Goal: Task Accomplishment & Management: Complete application form

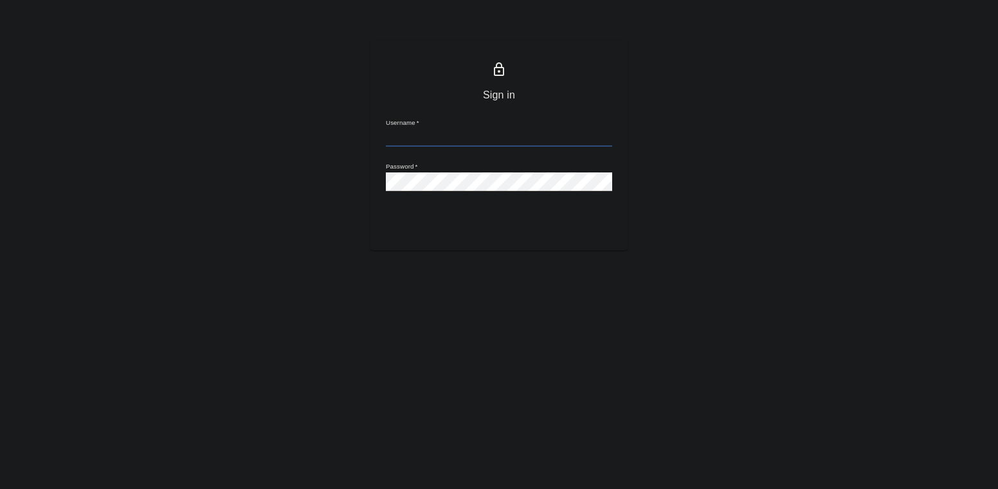
type input "m.seleznev@awatera.com"
click at [386, 212] on button "Sign in" at bounding box center [499, 224] width 226 height 24
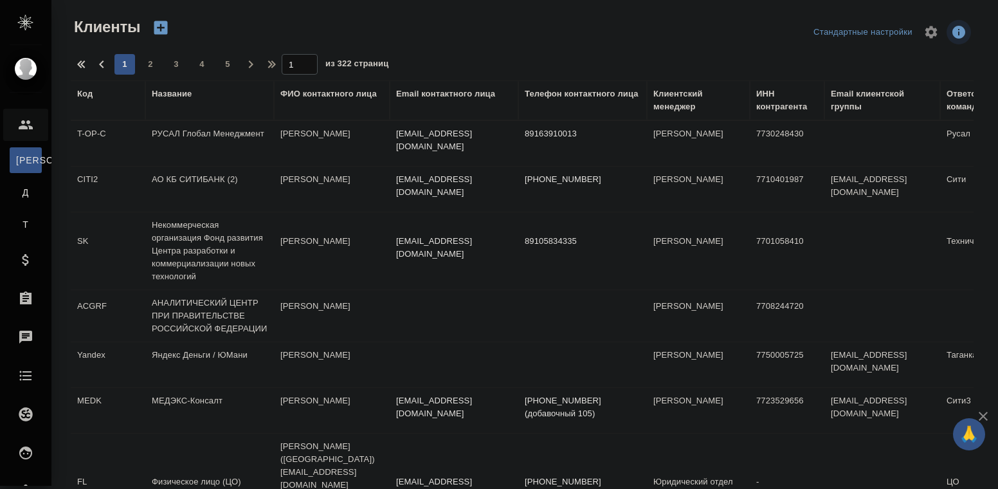
select select "RU"
click at [177, 94] on div "Название" at bounding box center [172, 93] width 40 height 13
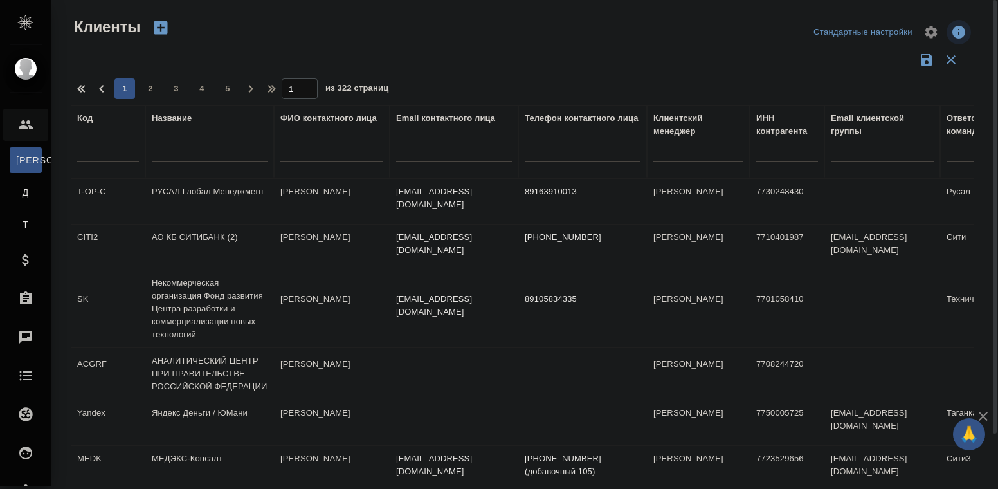
click at [182, 147] on input "text" at bounding box center [210, 154] width 116 height 16
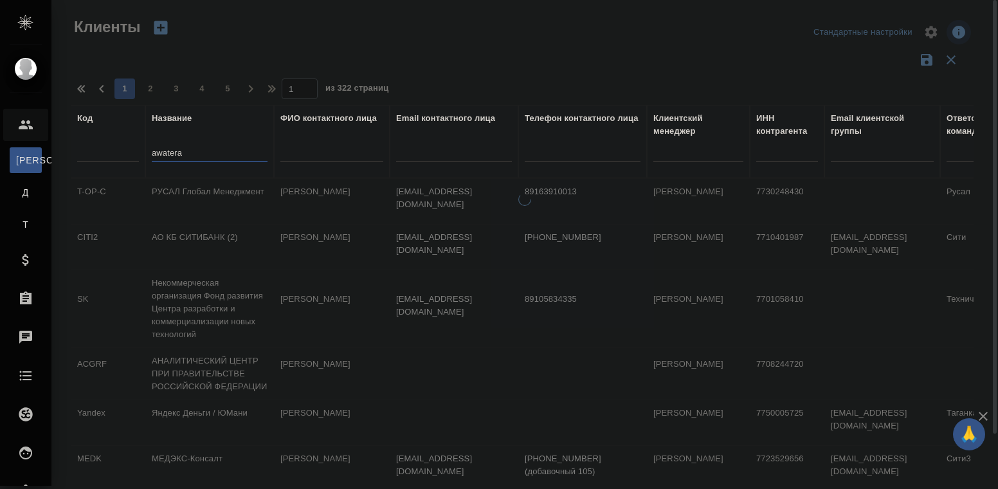
type input "awatera"
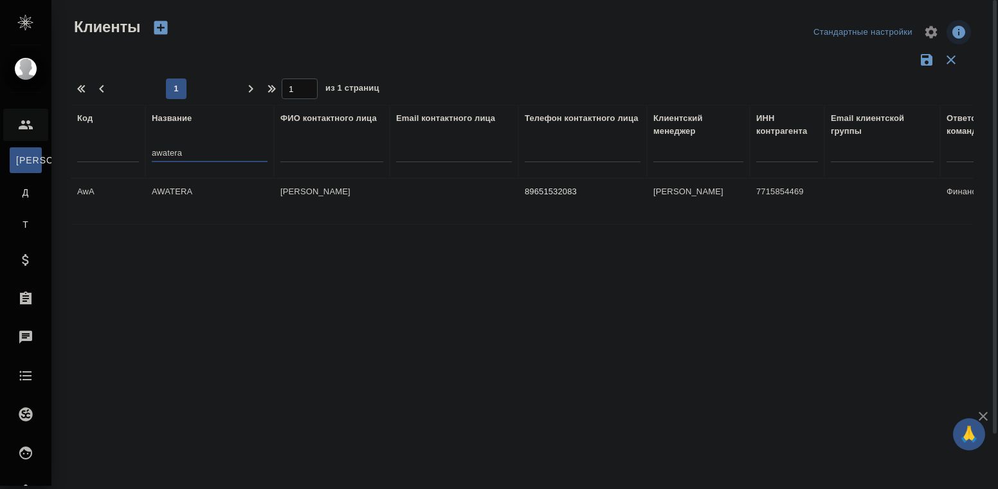
click at [167, 185] on td "AWATERA" at bounding box center [209, 201] width 129 height 45
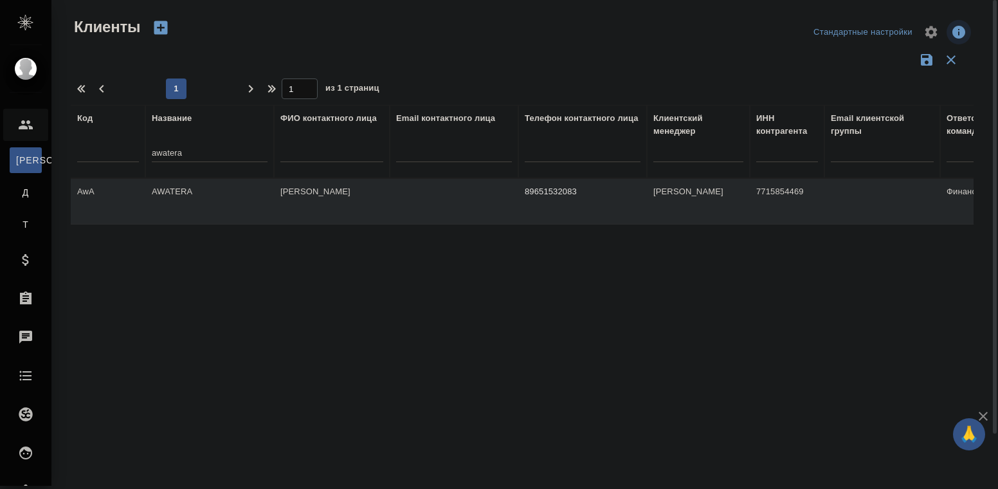
click at [167, 185] on td "AWATERA" at bounding box center [209, 201] width 129 height 45
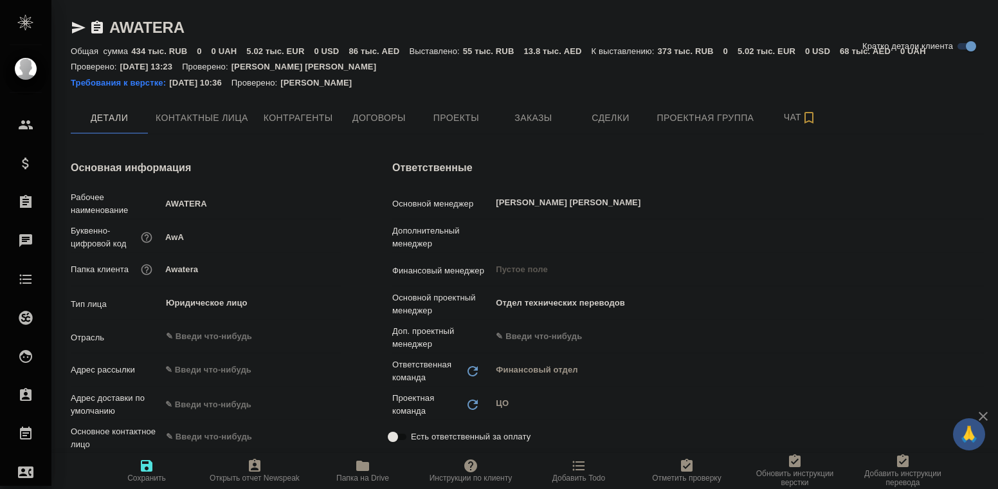
type textarea "x"
click at [531, 116] on span "Заказы" at bounding box center [533, 118] width 62 height 16
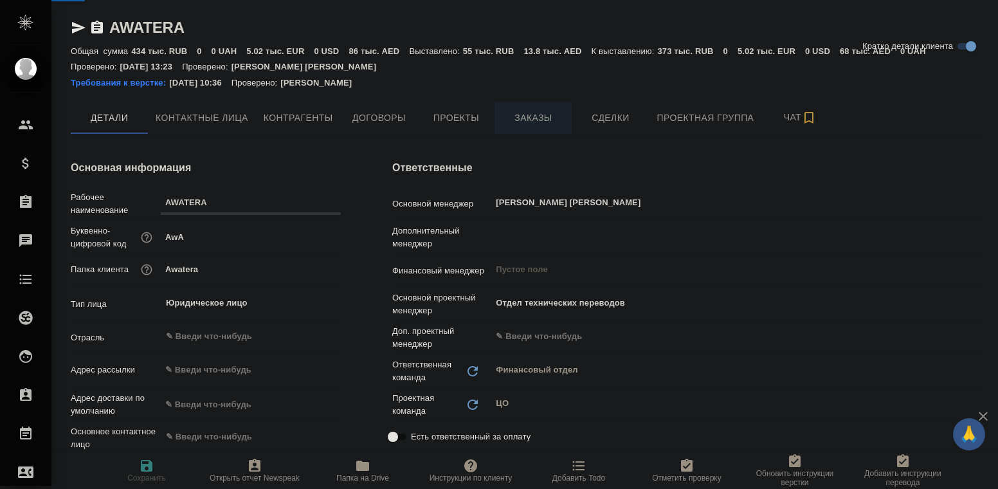
type textarea "x"
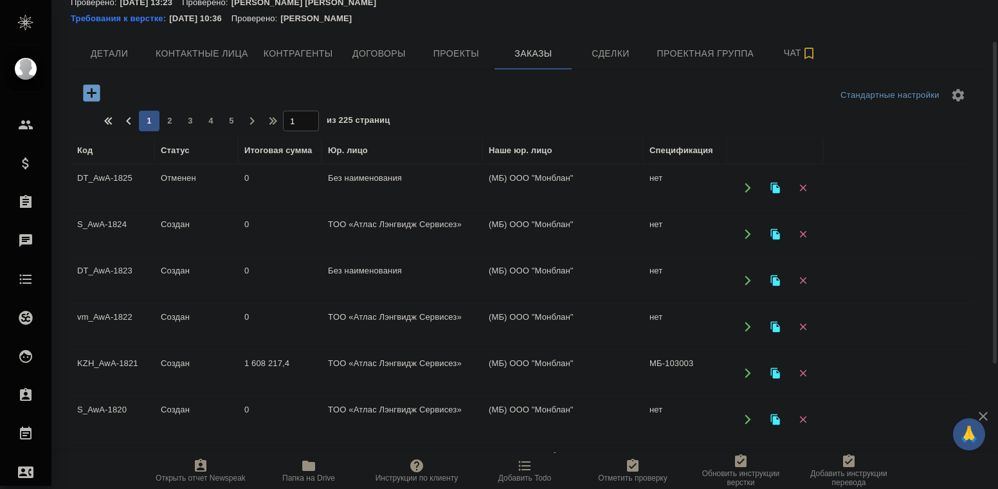
scroll to position [129, 0]
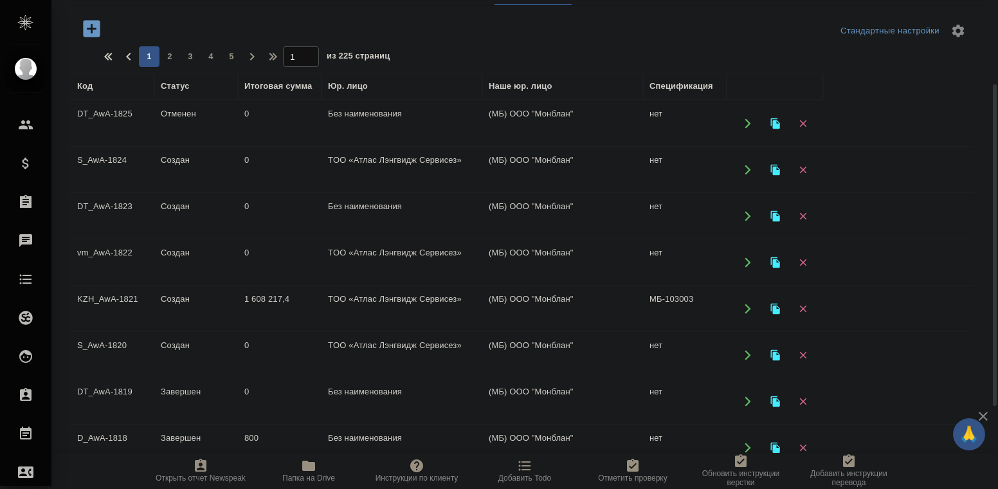
click at [107, 146] on td "S_AwA-1820" at bounding box center [113, 123] width 84 height 45
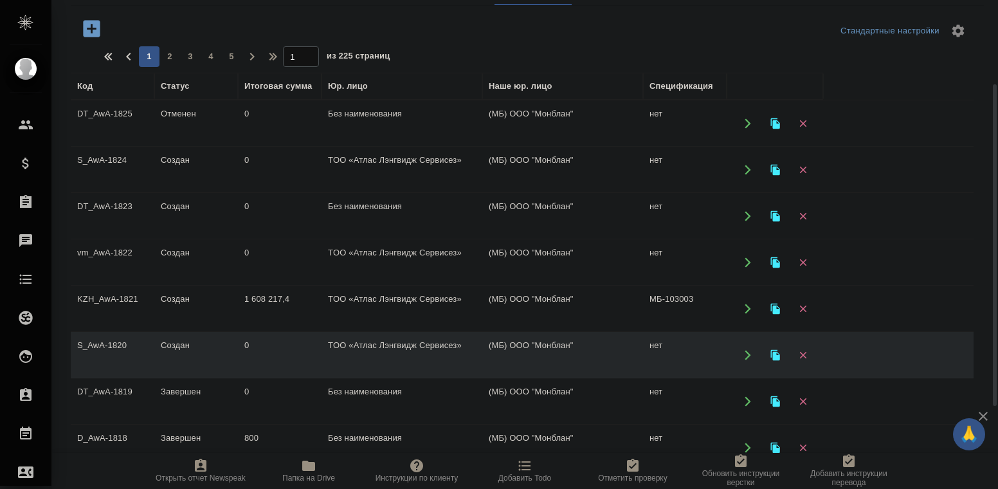
click at [108, 146] on td "S_AwA-1820" at bounding box center [113, 123] width 84 height 45
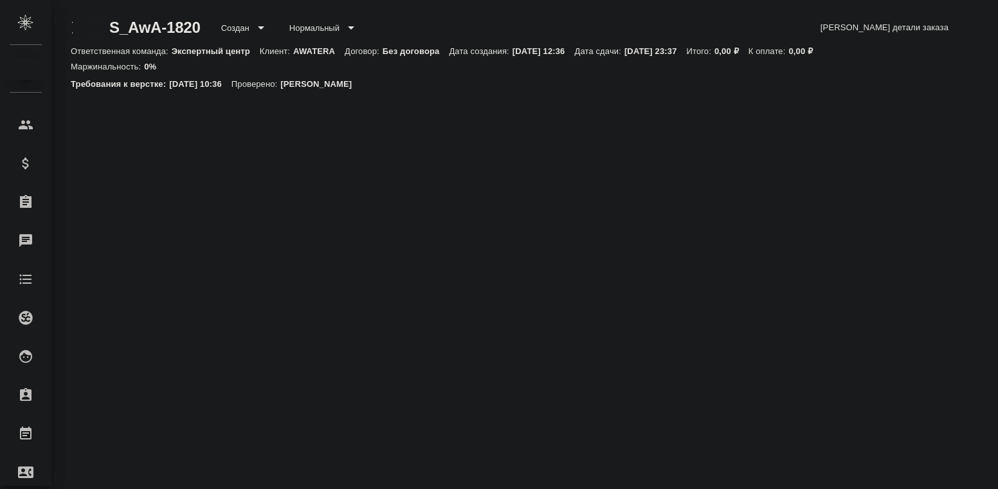
select select "RU"
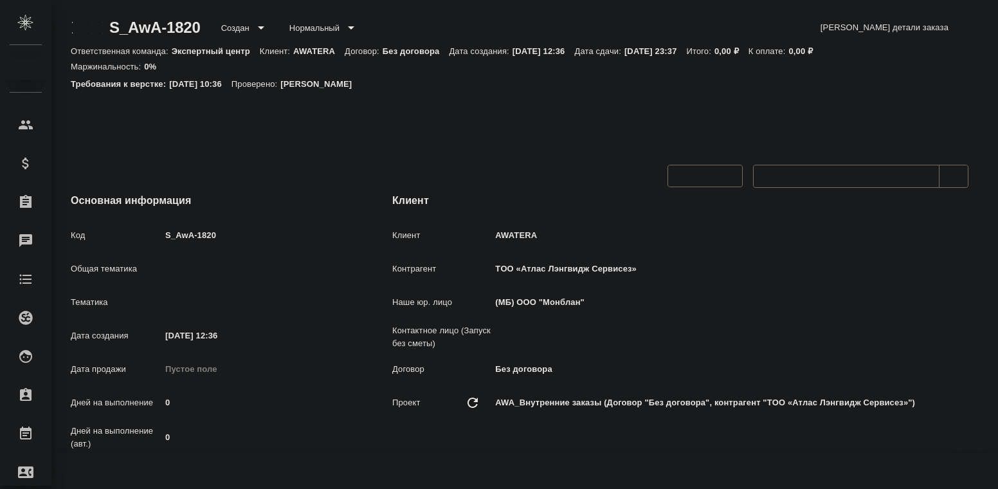
type textarea "x"
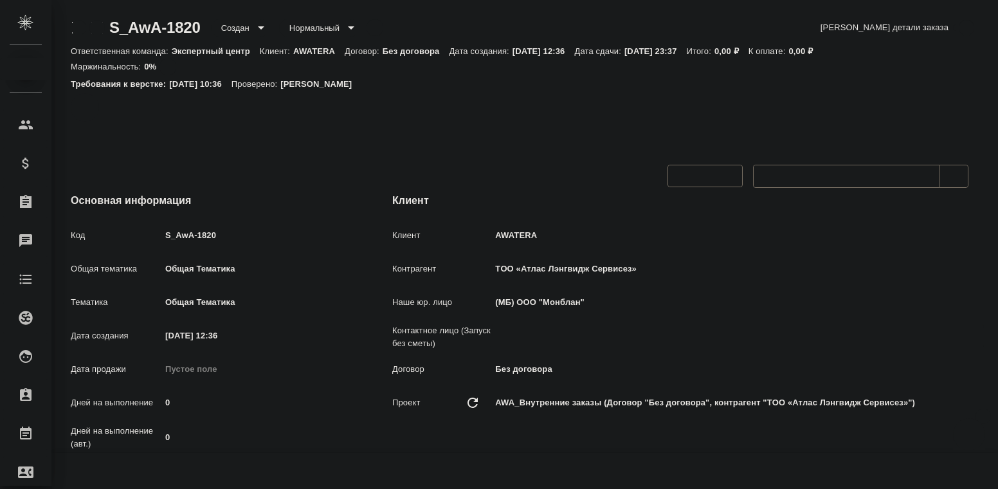
type textarea "x"
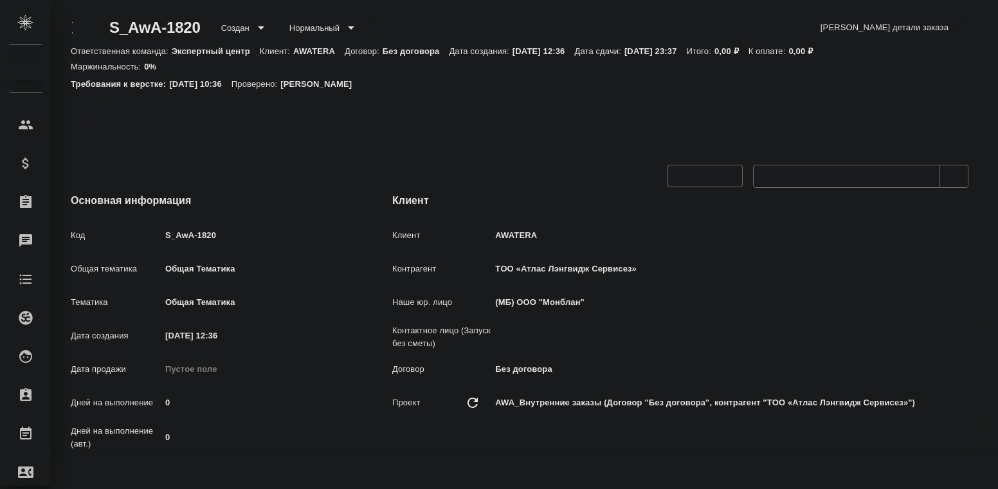
type textarea "x"
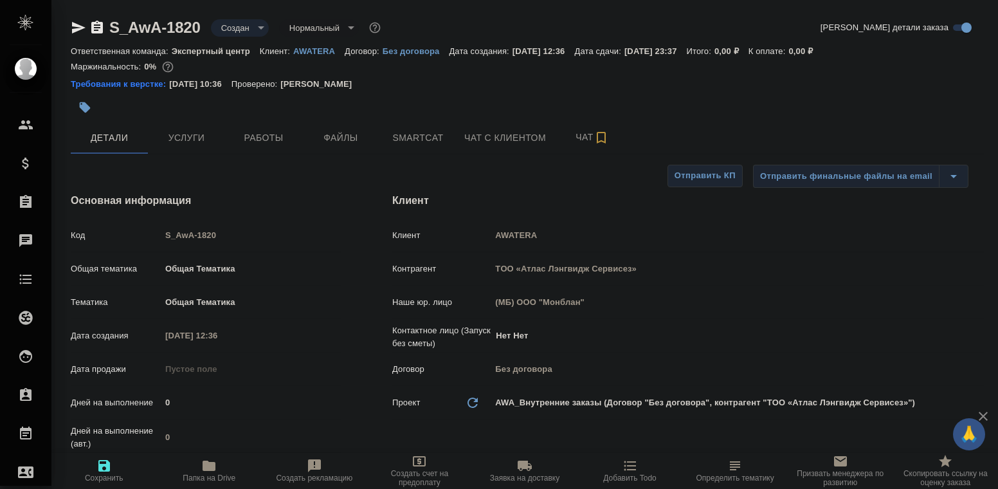
type textarea "x"
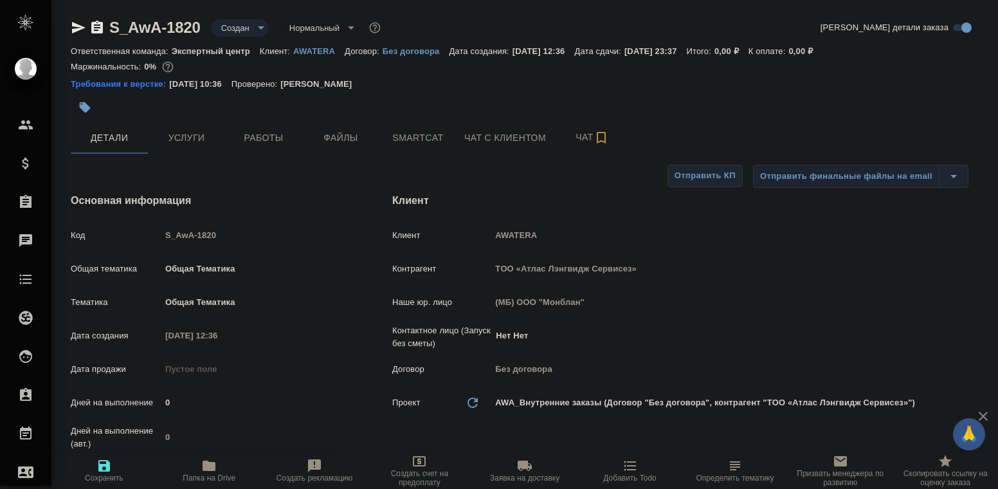
type textarea "x"
click at [260, 143] on span "Работы" at bounding box center [264, 138] width 62 height 16
click at [260, 139] on span "Работы" at bounding box center [264, 138] width 62 height 16
type textarea "x"
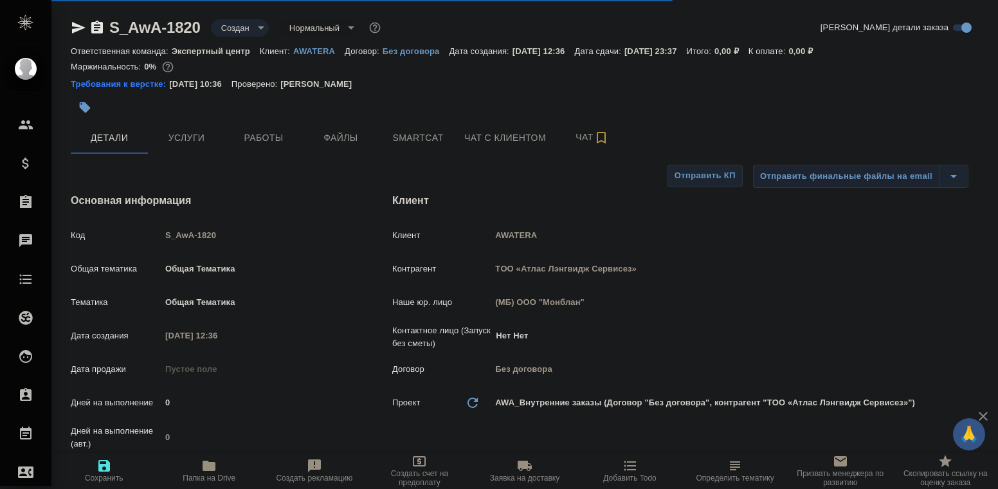
type textarea "x"
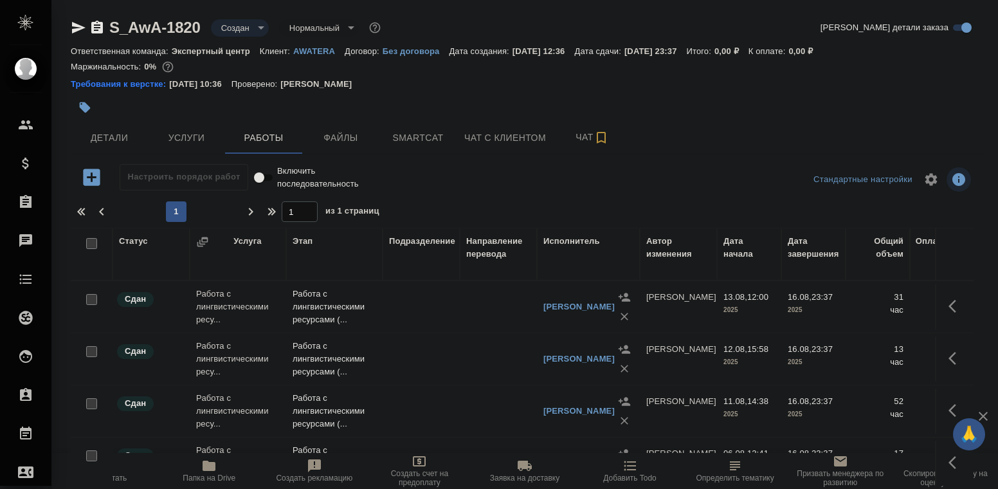
click at [94, 178] on icon "button" at bounding box center [91, 177] width 17 height 17
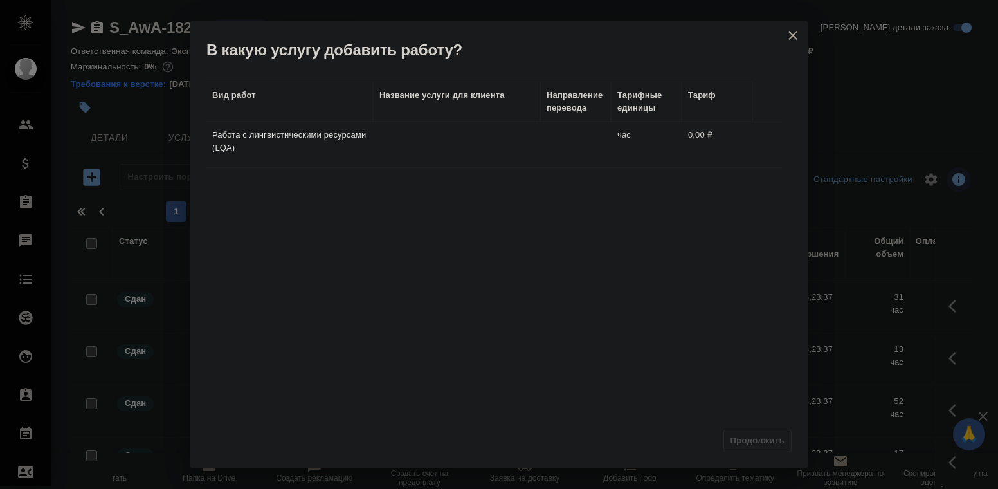
click at [577, 136] on td at bounding box center [575, 144] width 71 height 45
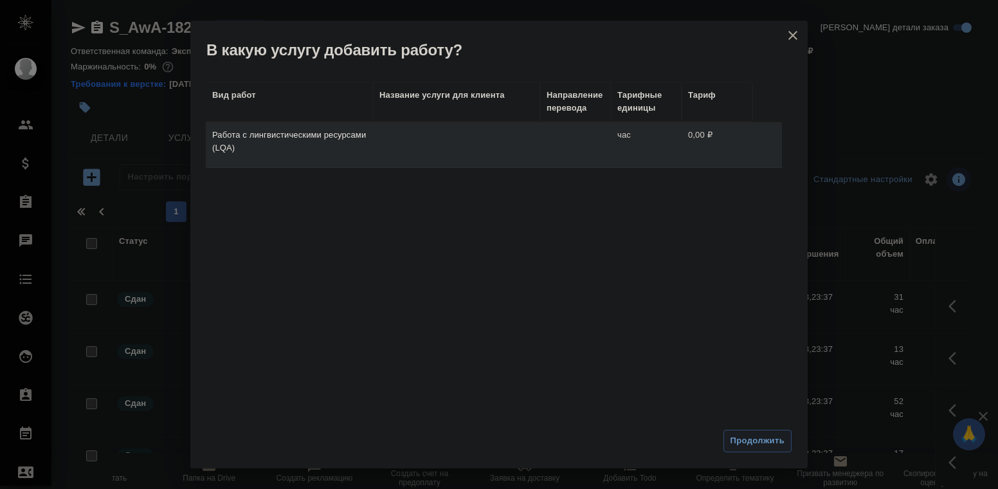
click at [765, 445] on span "Продолжить" at bounding box center [758, 441] width 54 height 15
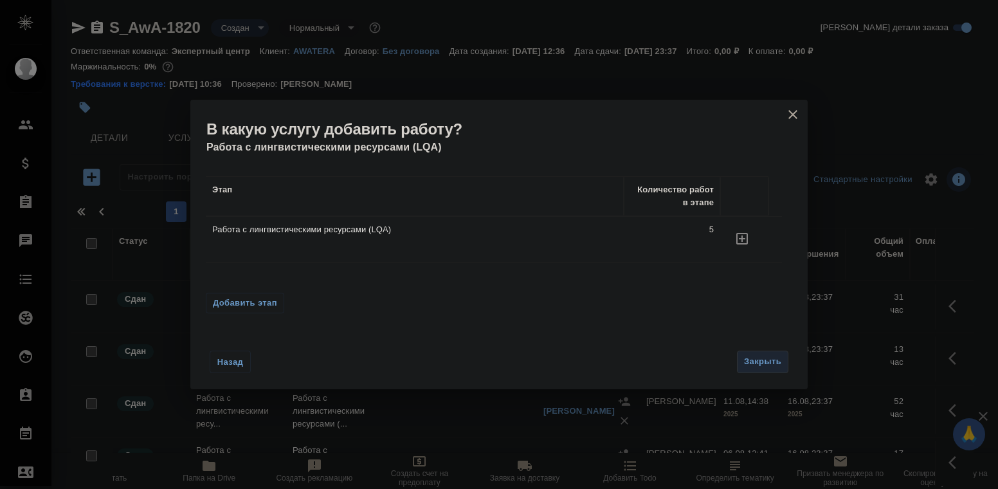
click at [744, 240] on icon "button" at bounding box center [742, 238] width 15 height 15
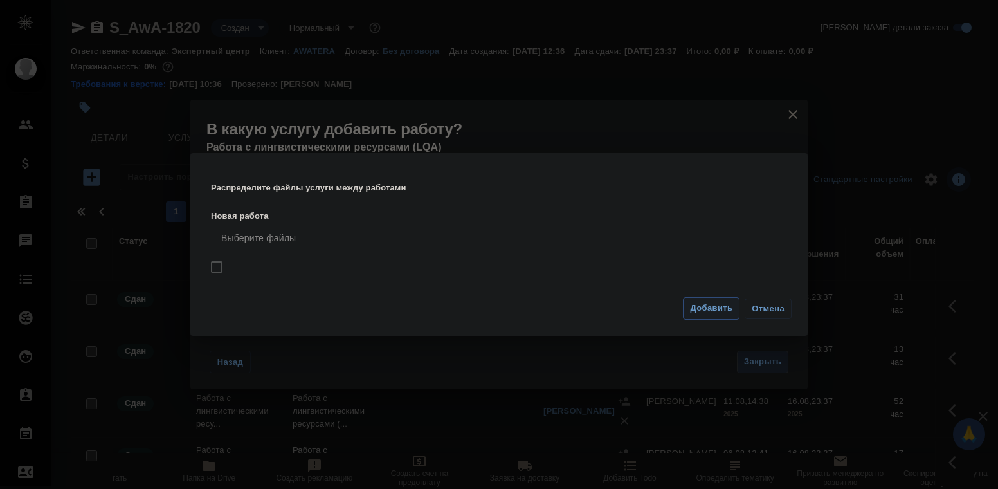
click at [689, 304] on button "Добавить" at bounding box center [711, 308] width 57 height 23
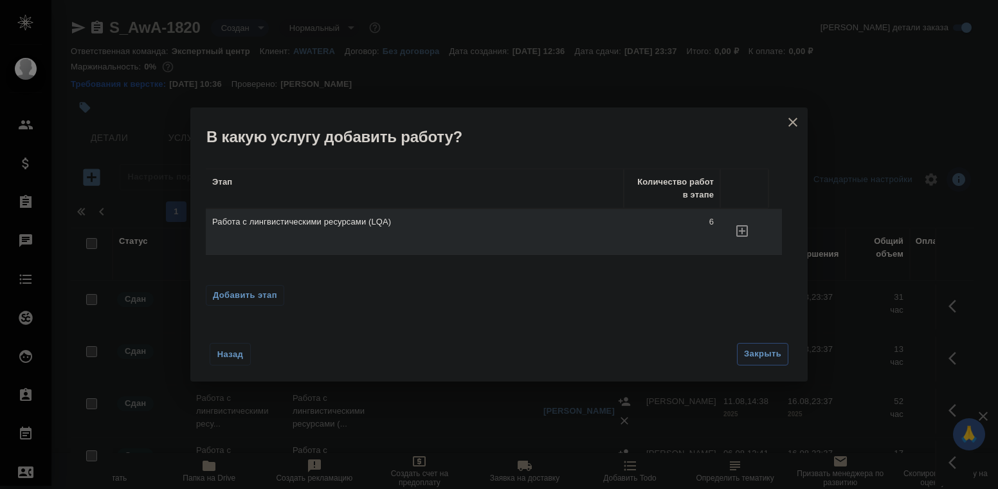
click at [778, 352] on span "Закрыть" at bounding box center [762, 354] width 37 height 15
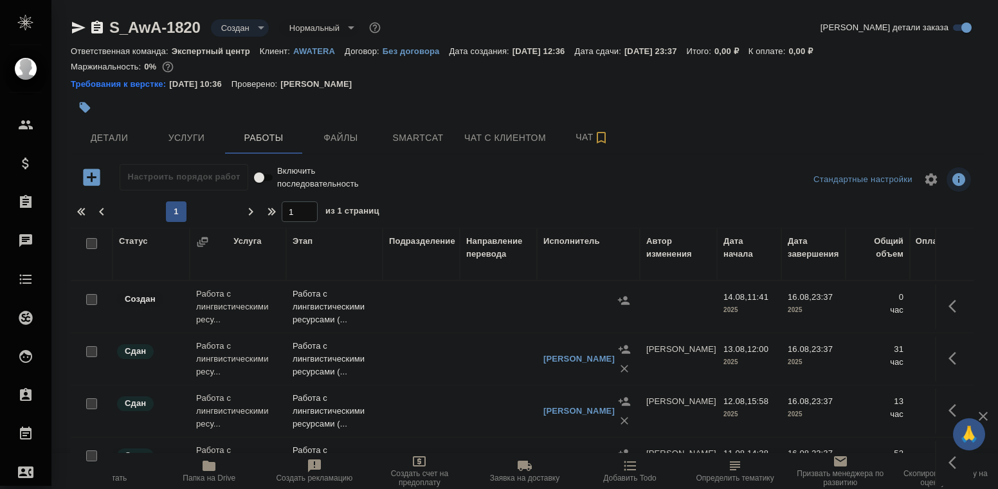
click at [250, 303] on td "Работа с лингвистическими ресу..." at bounding box center [238, 306] width 96 height 51
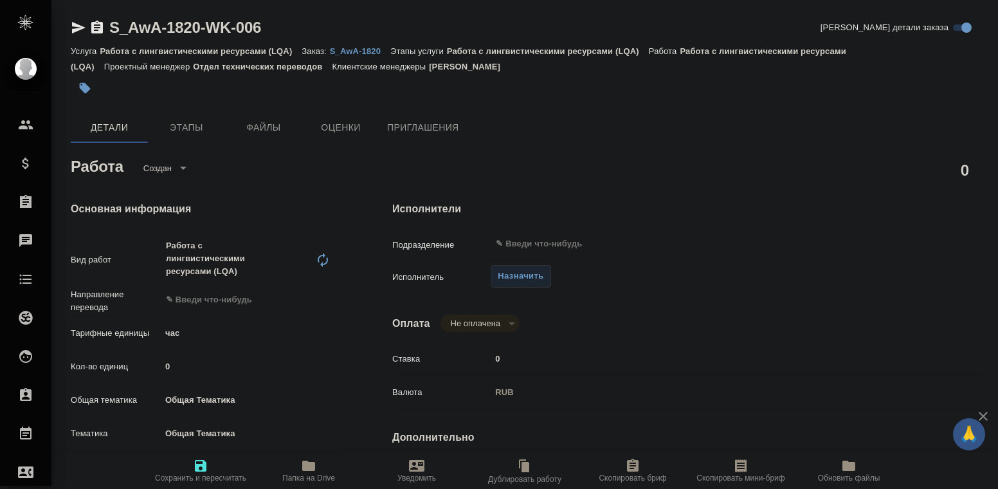
type textarea "x"
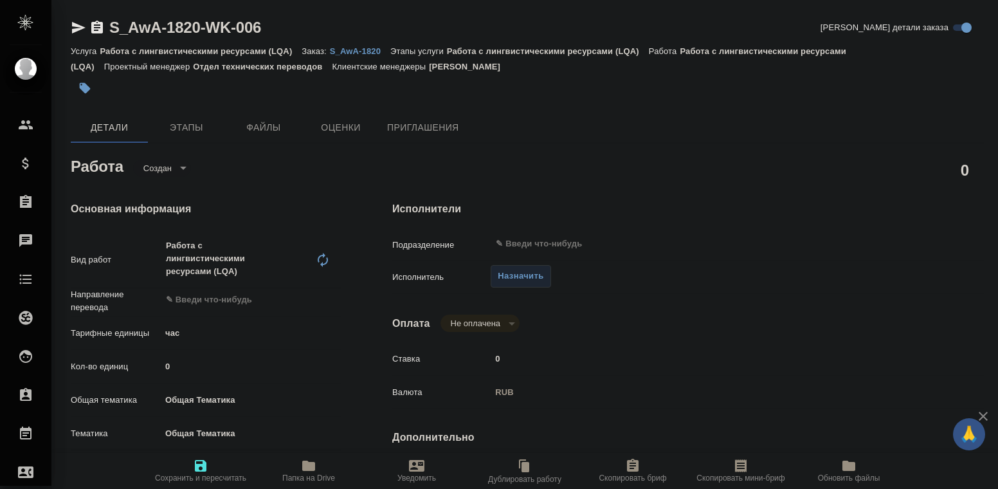
type textarea "x"
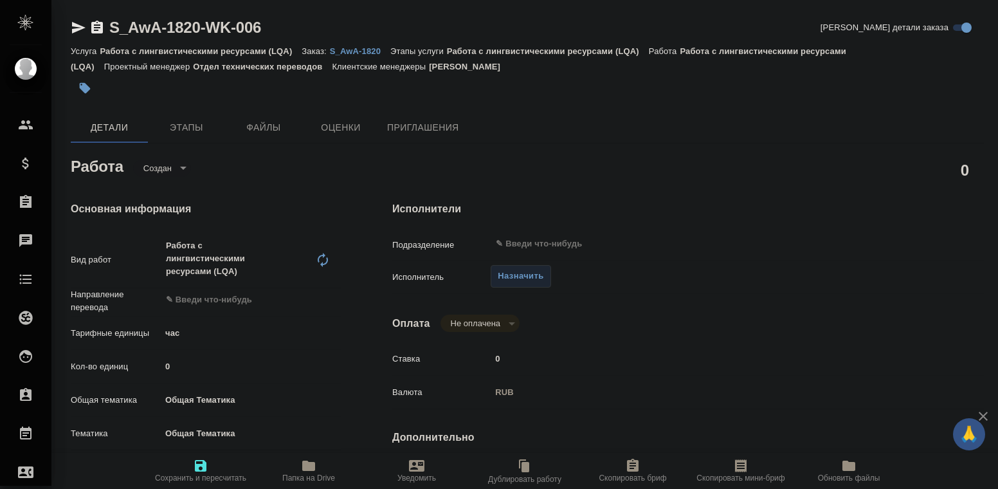
type textarea "x"
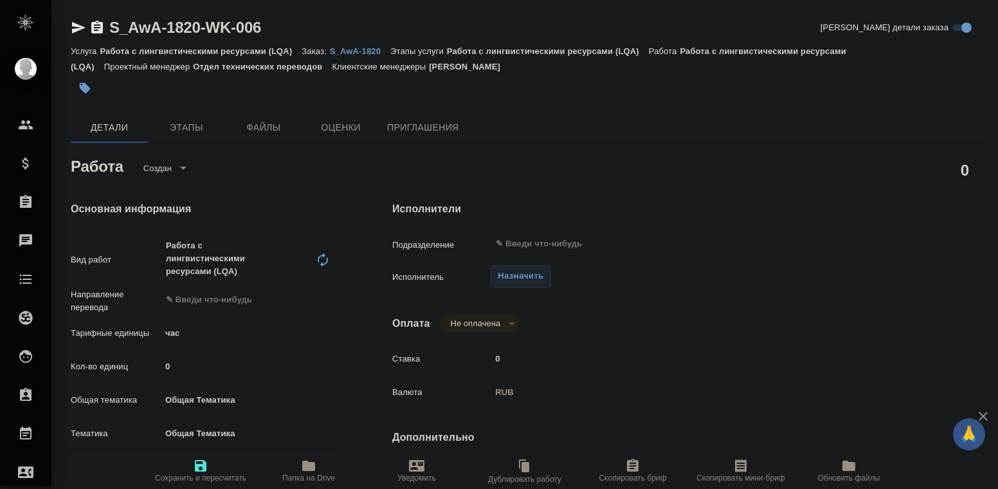
type textarea "x"
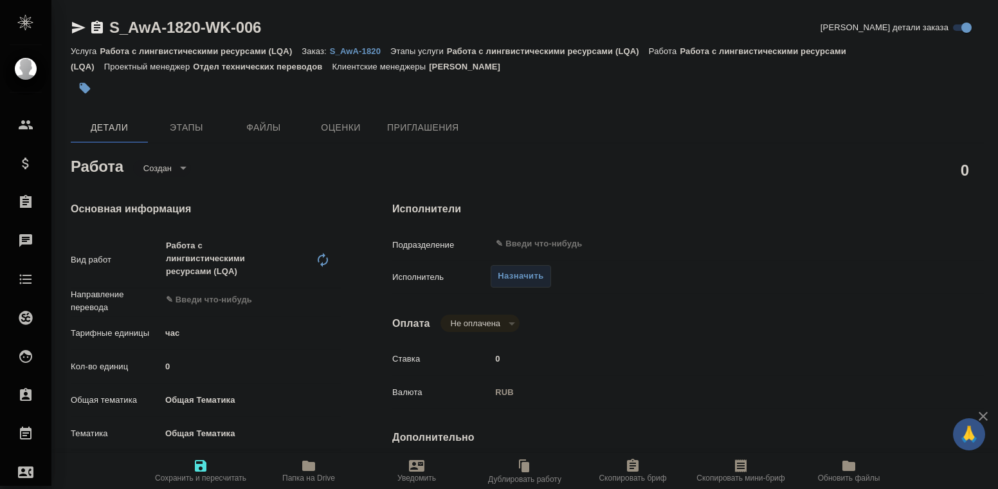
click at [198, 365] on input "0" at bounding box center [251, 366] width 180 height 19
type textarea "x"
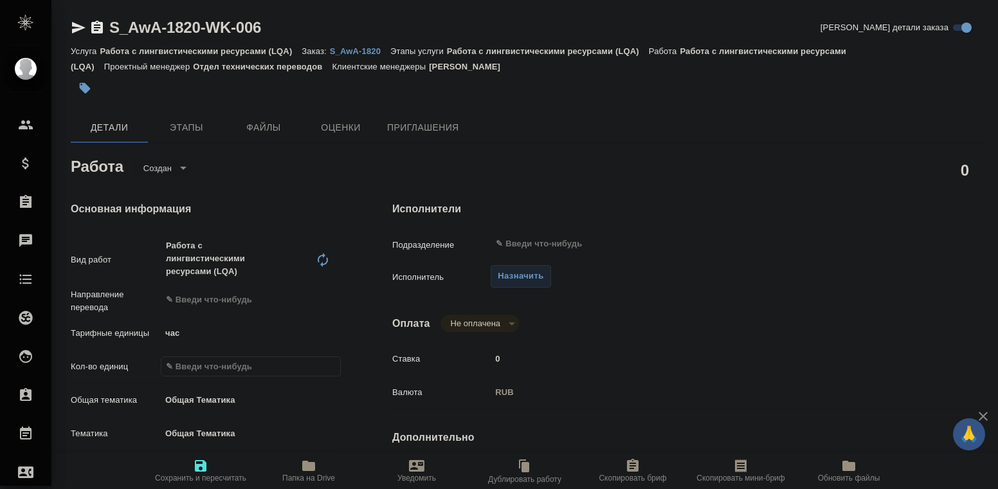
type textarea "x"
type input "3"
type textarea "x"
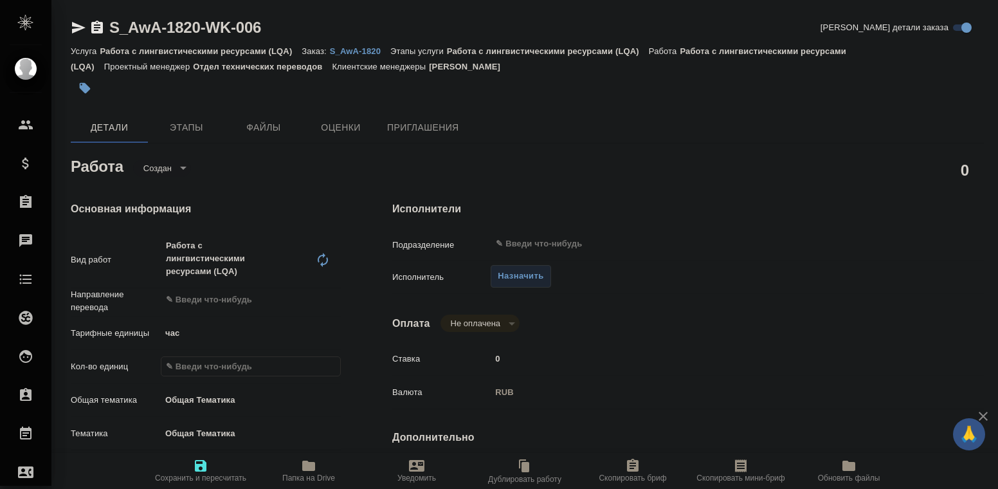
type textarea "x"
type input "38"
type textarea "x"
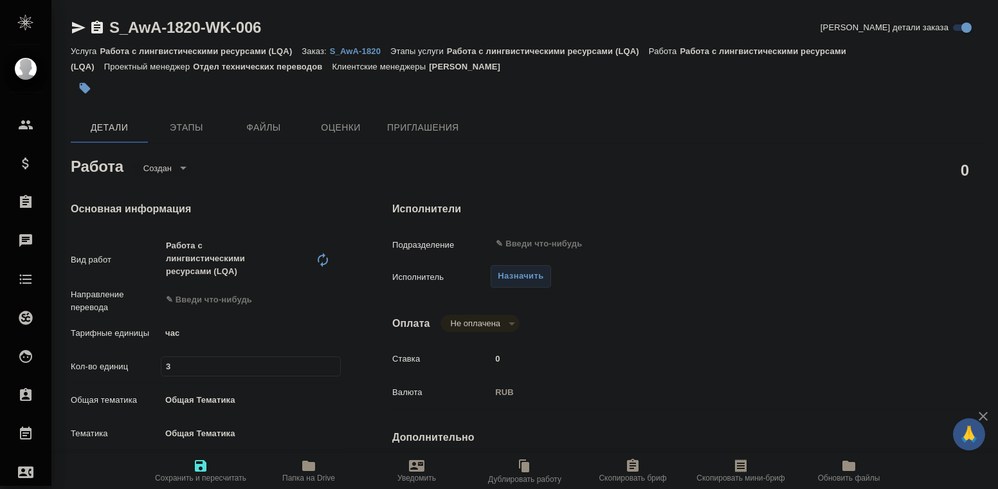
type textarea "x"
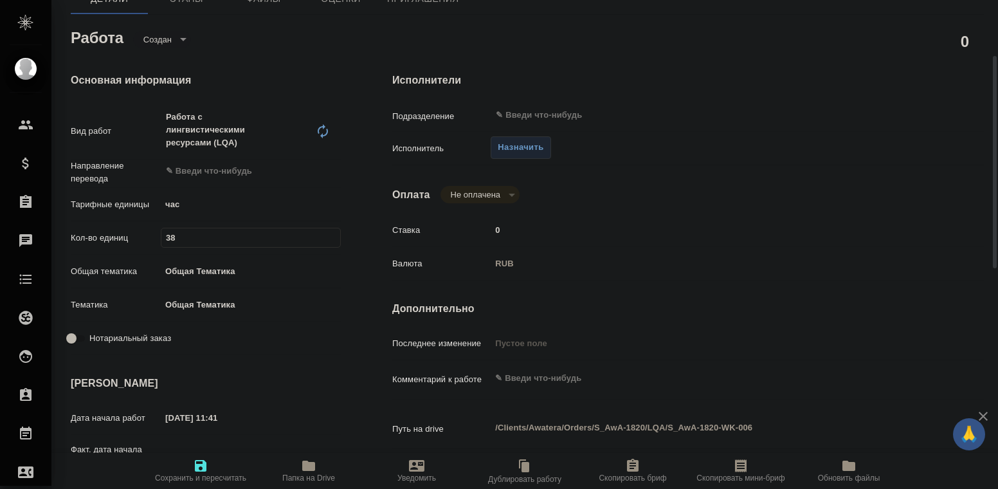
type input "38"
type textarea "x"
click at [554, 379] on textarea at bounding box center [712, 379] width 443 height 22
type textarea "Э"
type textarea "x"
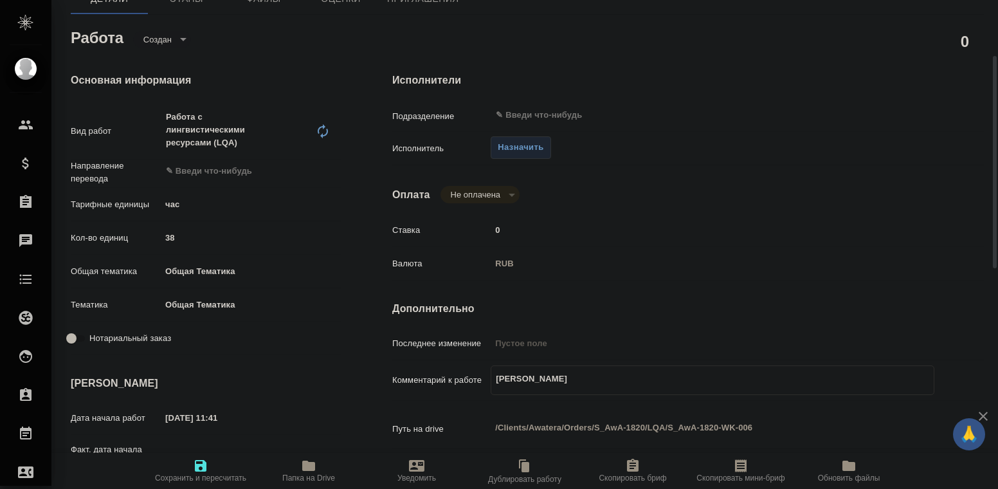
type textarea "x"
type textarea "Эла"
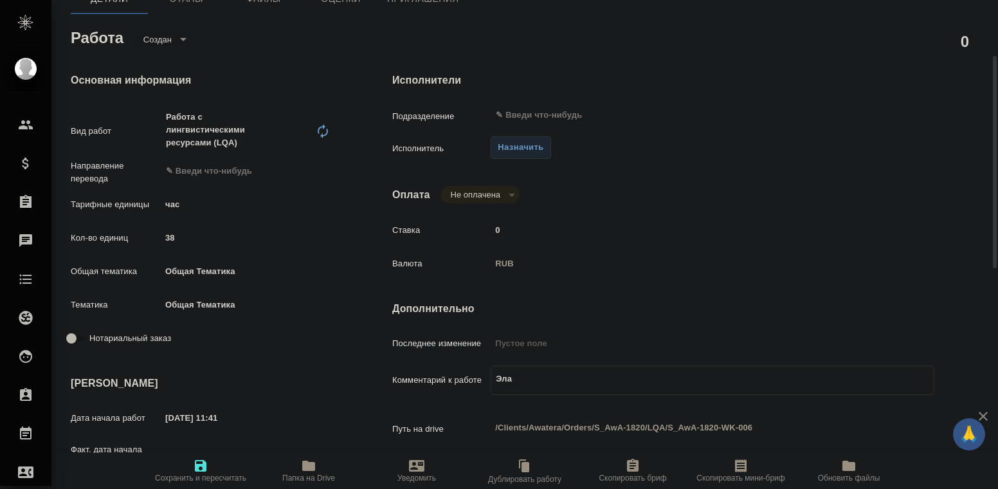
type textarea "x"
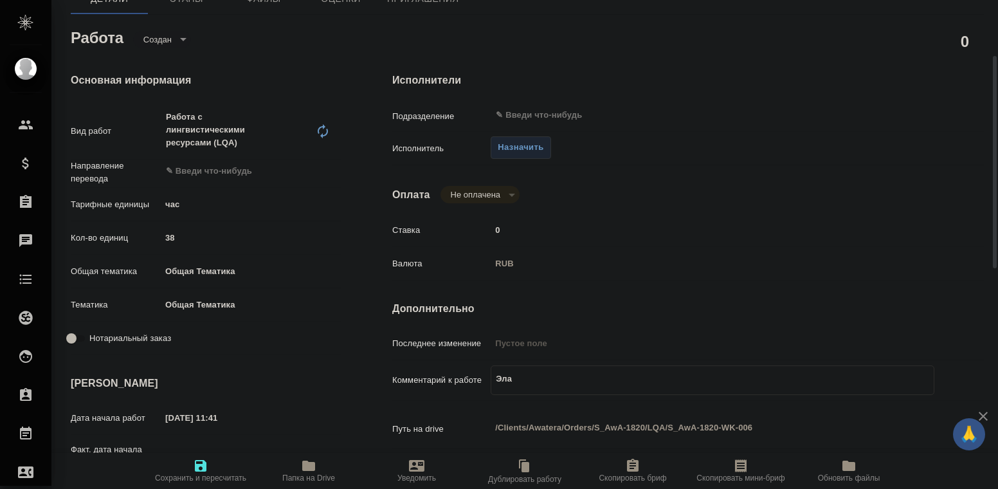
type textarea "x"
type textarea "Элай"
type textarea "x"
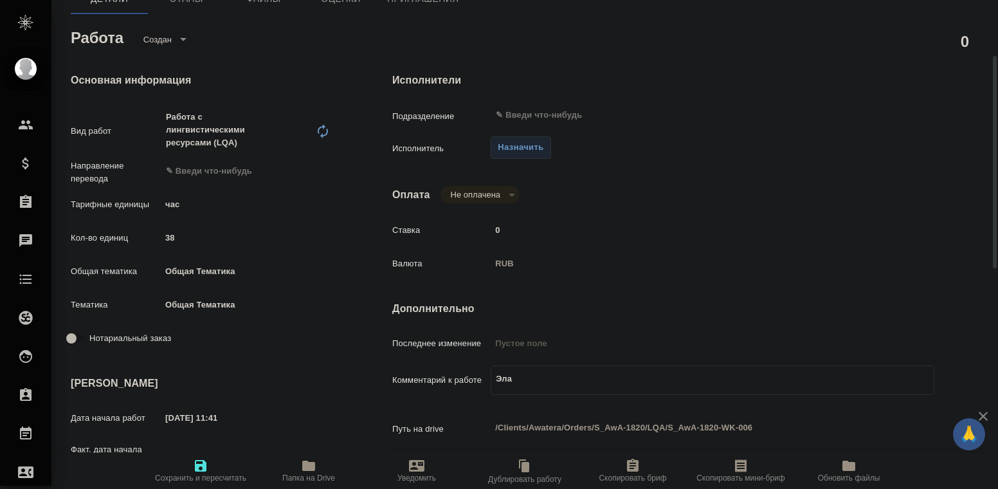
type textarea "x"
type textarea "Элайн"
type textarea "x"
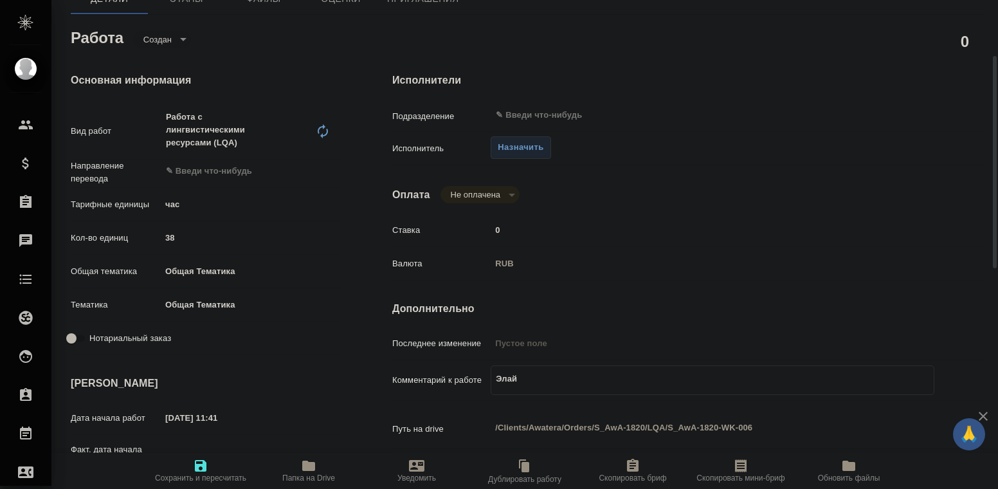
type textarea "x"
type textarea "Элайнм"
type textarea "x"
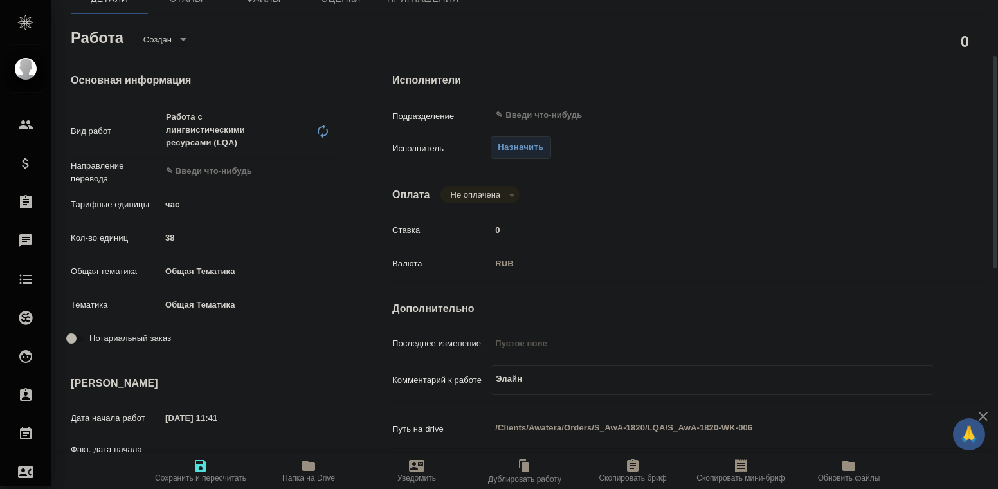
type textarea "x"
type textarea "Элайнме"
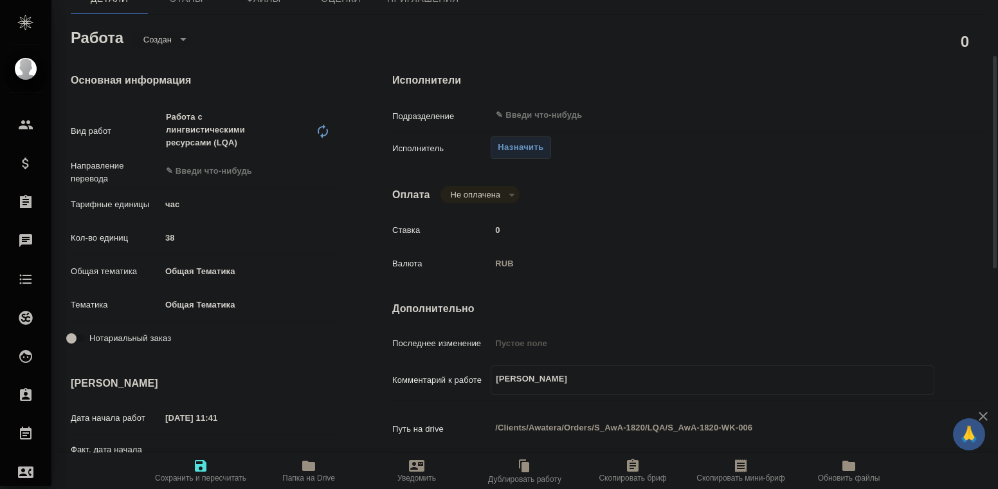
type textarea "x"
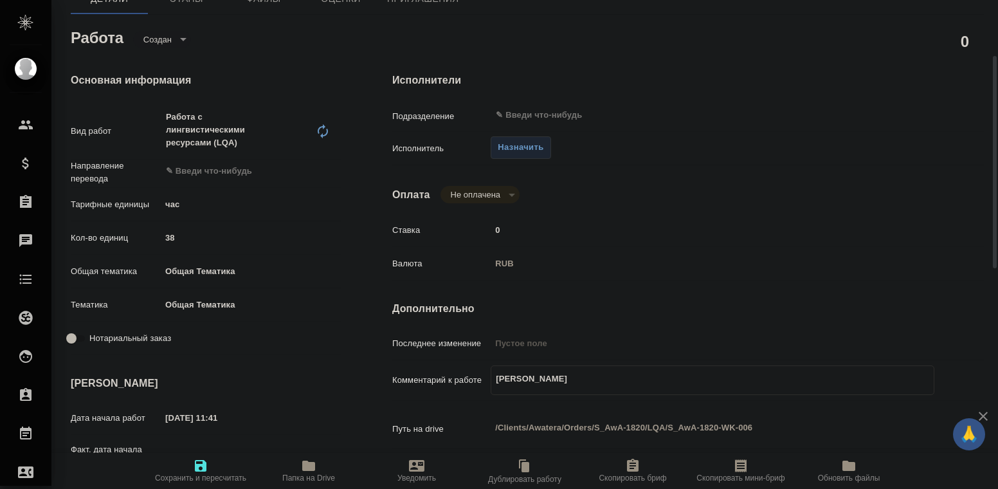
type textarea "Элайнмен"
type textarea "x"
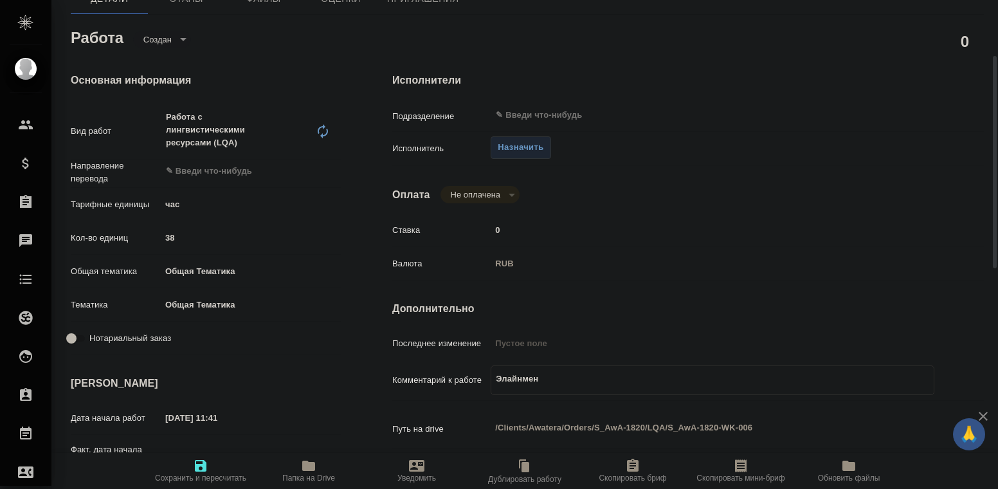
type textarea "x"
type textarea "Элайнмент"
type textarea "x"
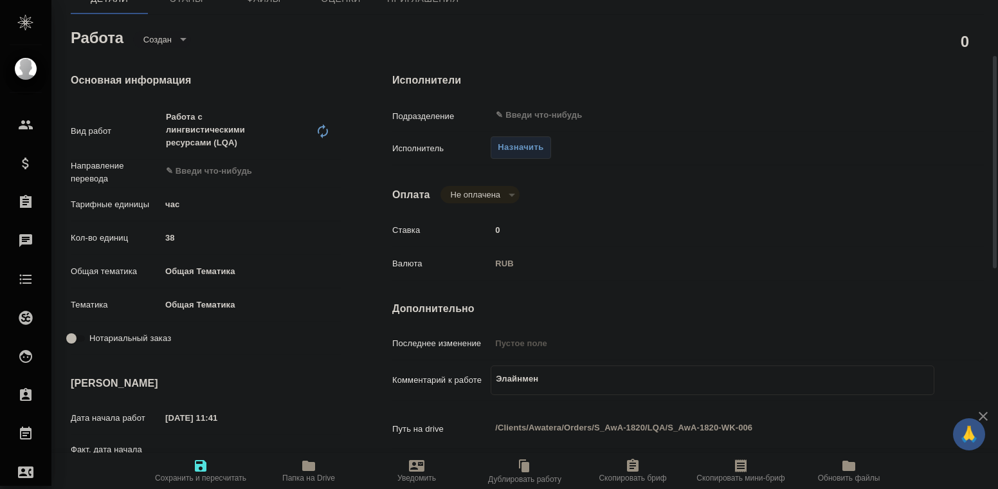
type textarea "x"
type textarea "Элайнмент"
type textarea "x"
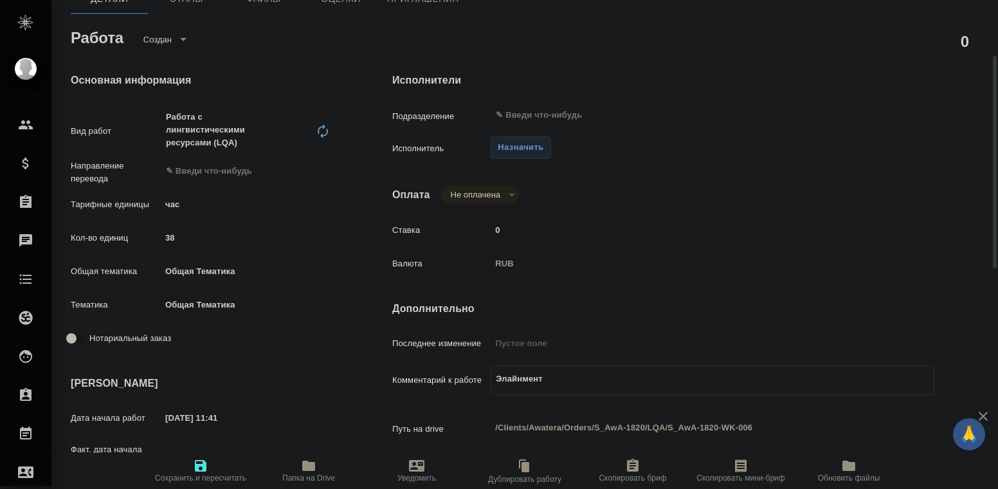
type textarea "x"
type textarea "Элайнмент"
type textarea "x"
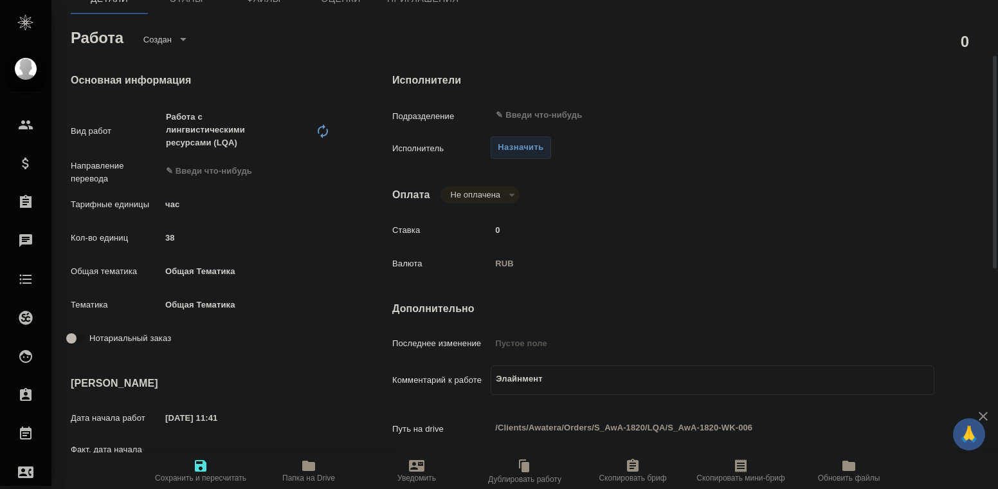
type textarea "x"
type textarea "Элайнмент,"
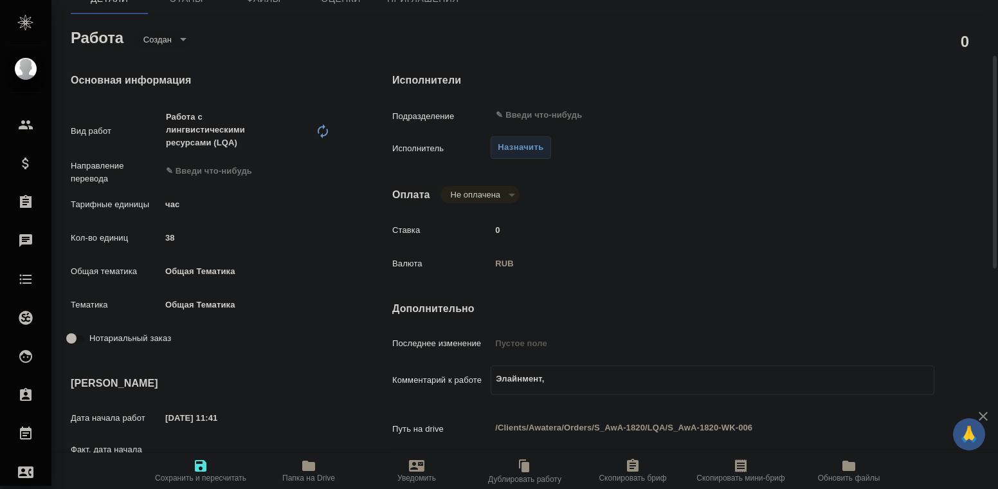
type textarea "x"
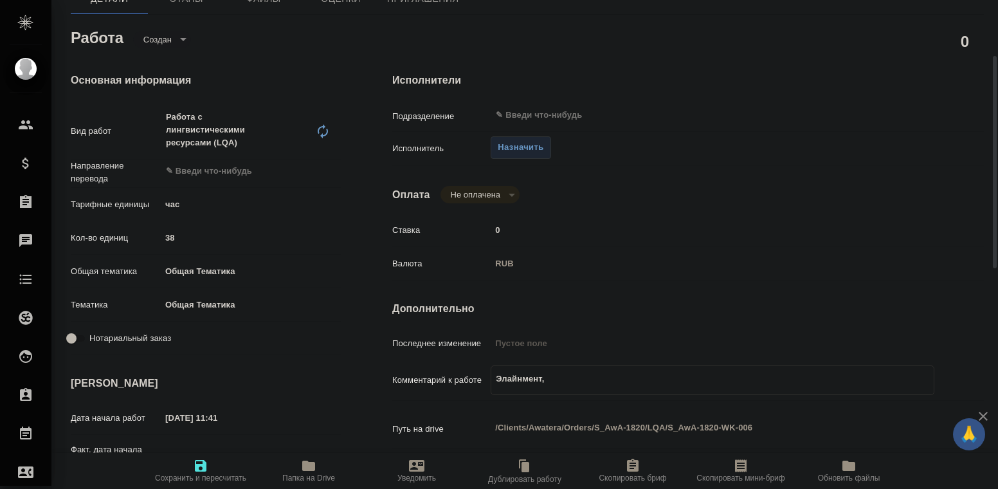
type textarea "Элайнмент,"
type textarea "x"
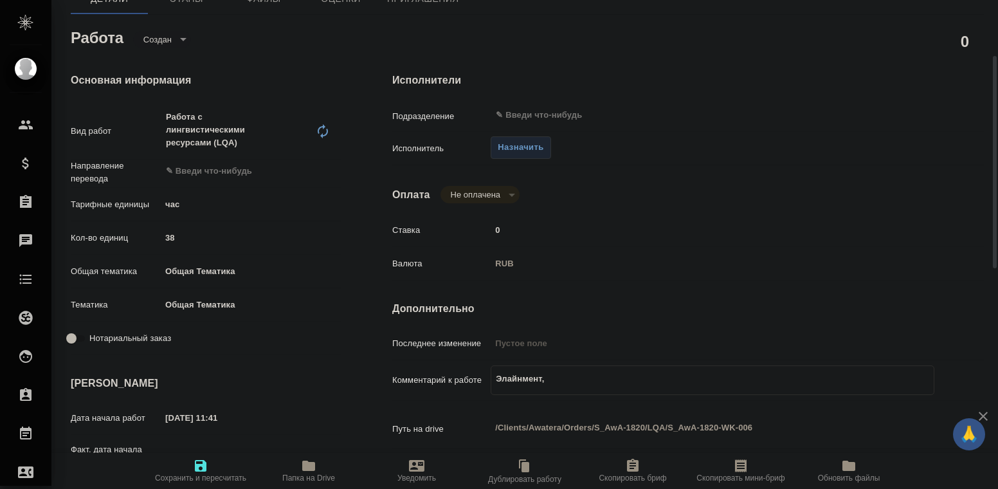
type textarea "x"
type textarea "Элайнмент, H"
type textarea "x"
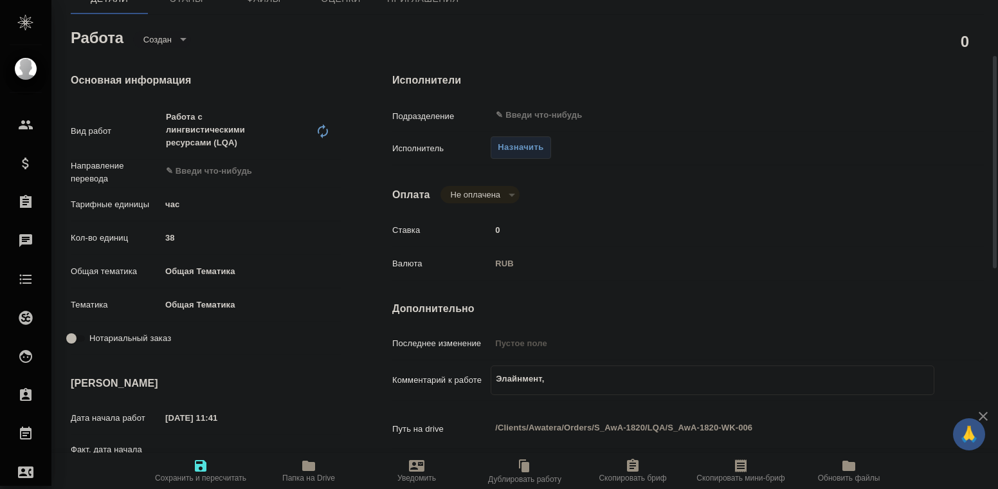
type textarea "x"
type textarea "Элайнмент, Ha"
type textarea "x"
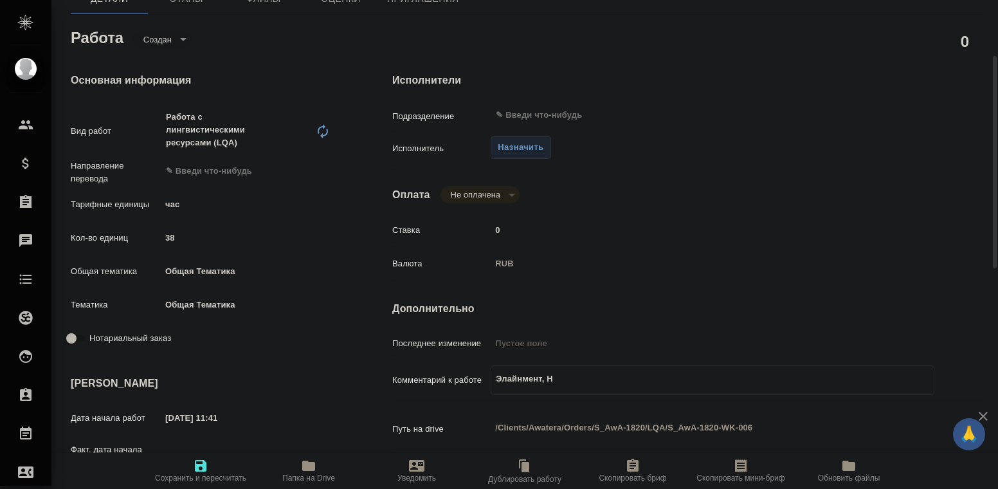
type textarea "x"
type textarea "Элайнмент, Hai"
type textarea "x"
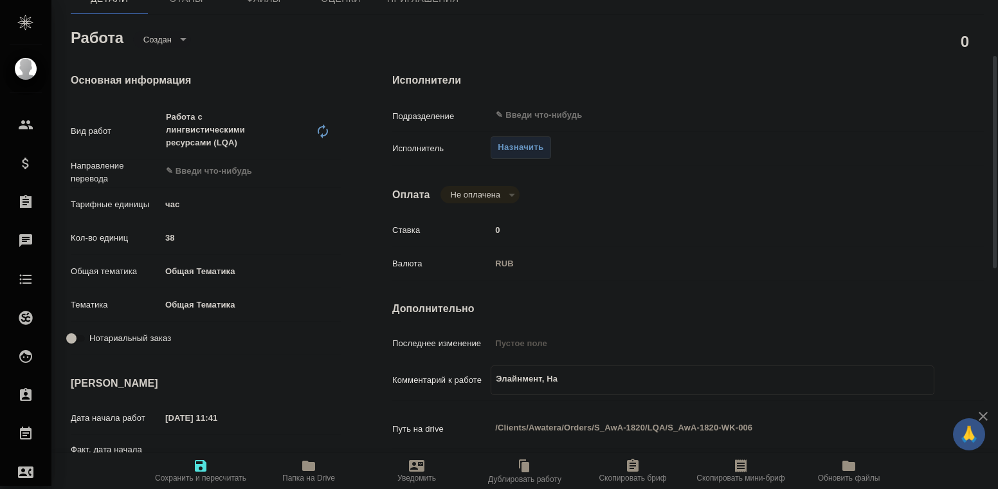
type textarea "x"
type textarea "Элайнмент, Haie"
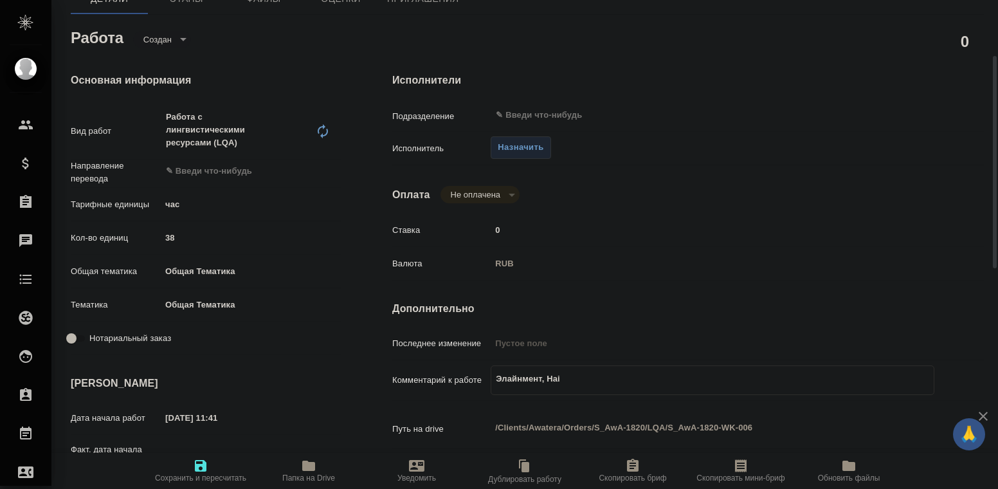
type textarea "x"
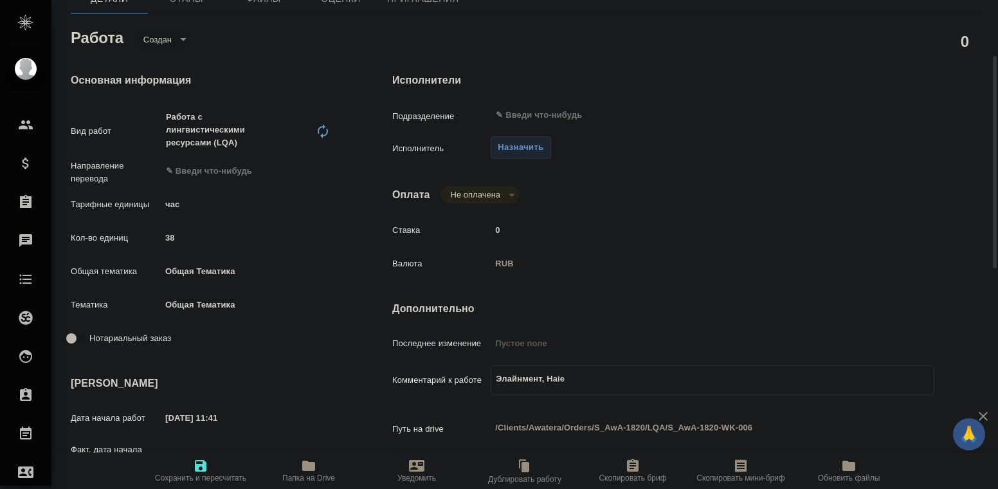
type textarea "Элайнмент, Haier"
type textarea "x"
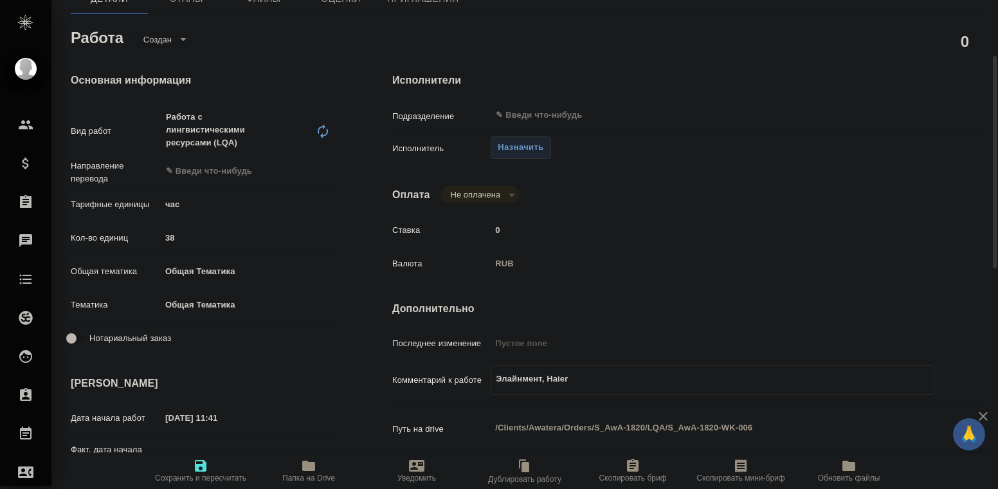
type textarea "x"
type textarea "Элайнмент, Haier,"
type textarea "x"
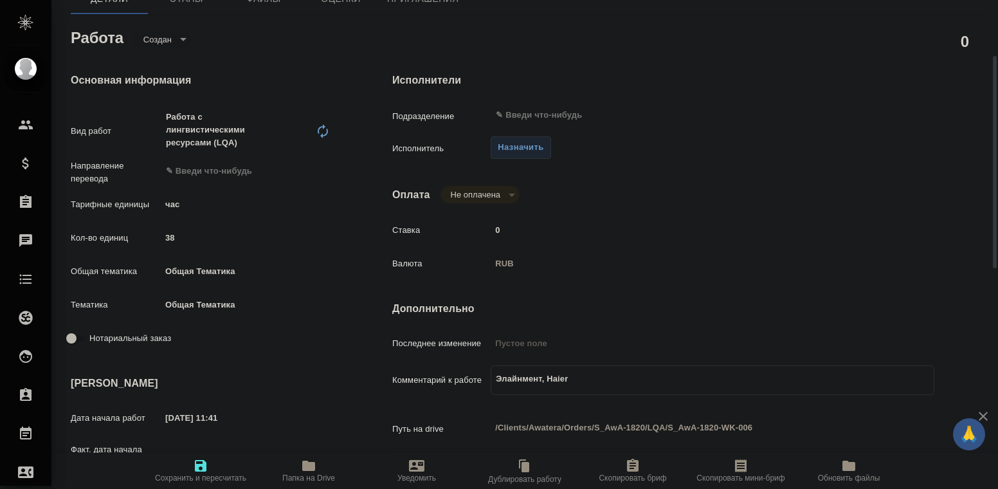
type textarea "x"
type textarea "Элайнмент, Haier,"
type textarea "x"
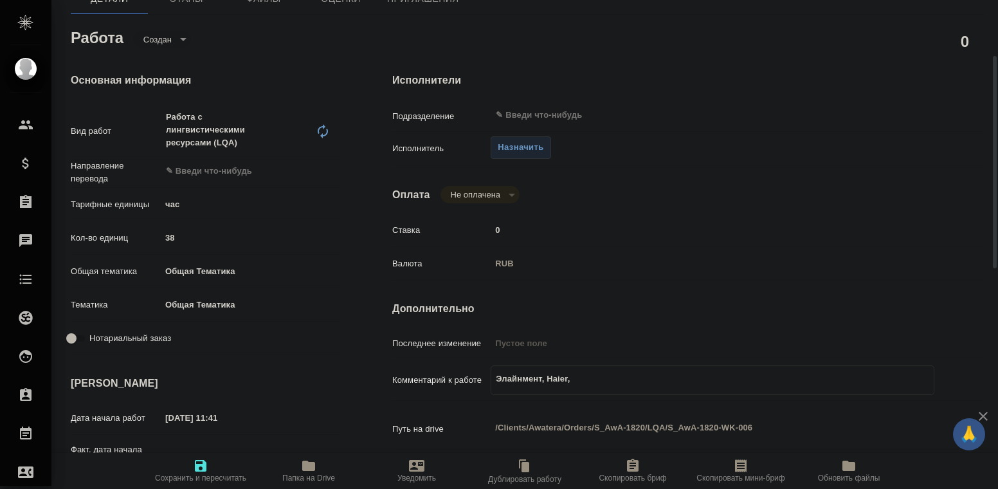
type textarea "x"
type textarea "Элайнмент, Haier, A"
type textarea "x"
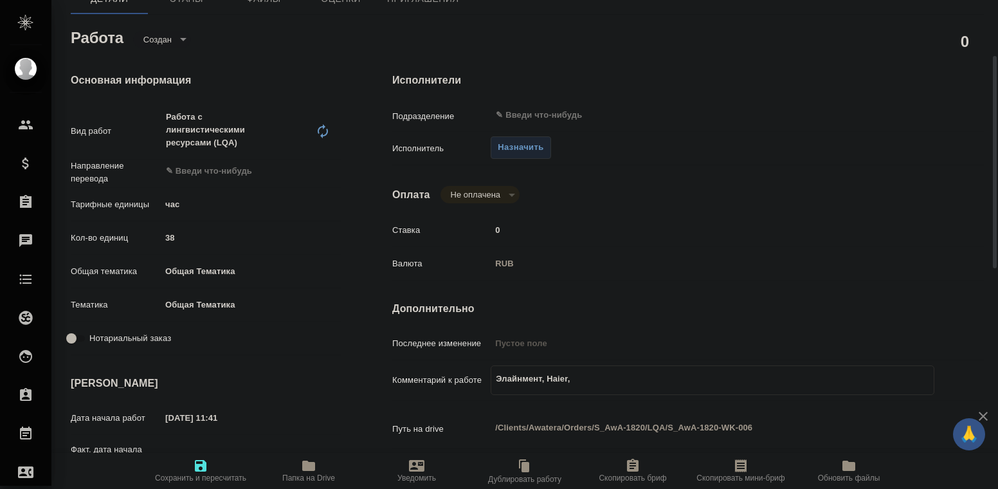
type textarea "x"
type textarea "Элайнмент, Haier, AW"
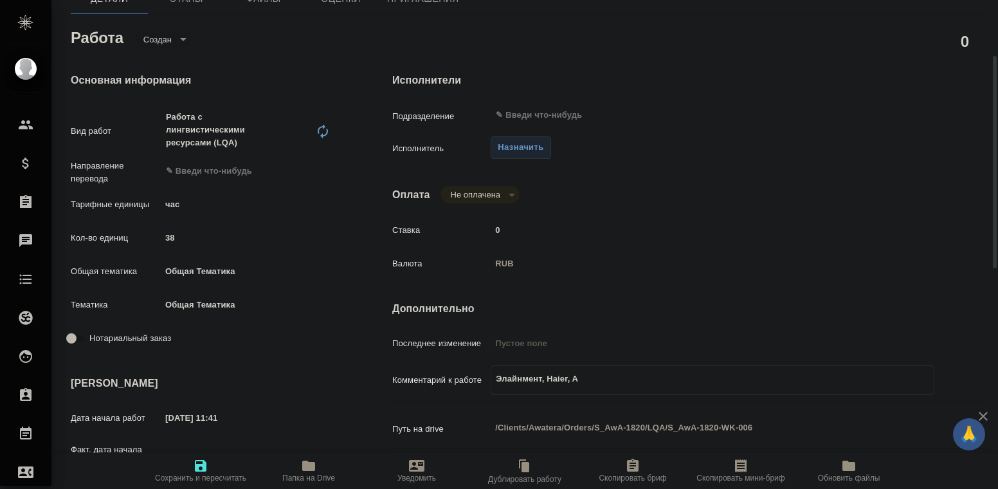
type textarea "x"
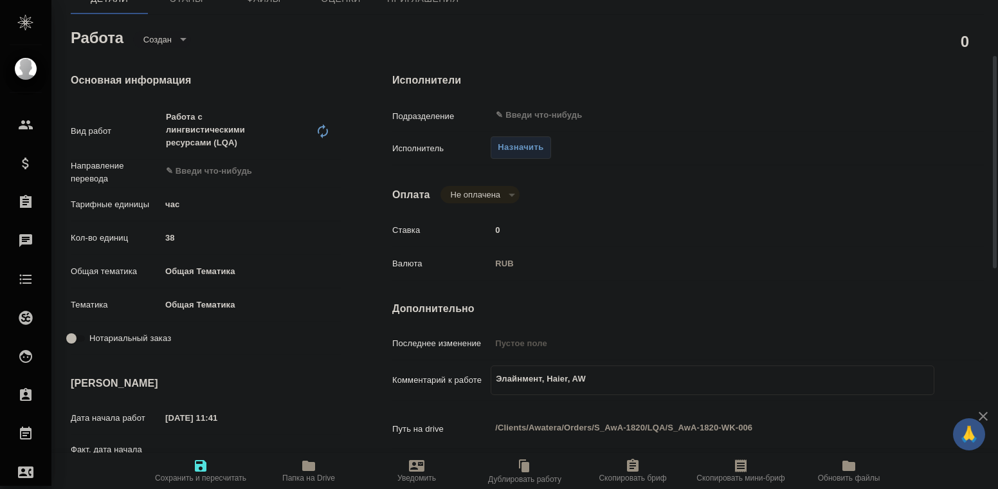
type textarea "Элайнмент, Haier, AWA"
type textarea "x"
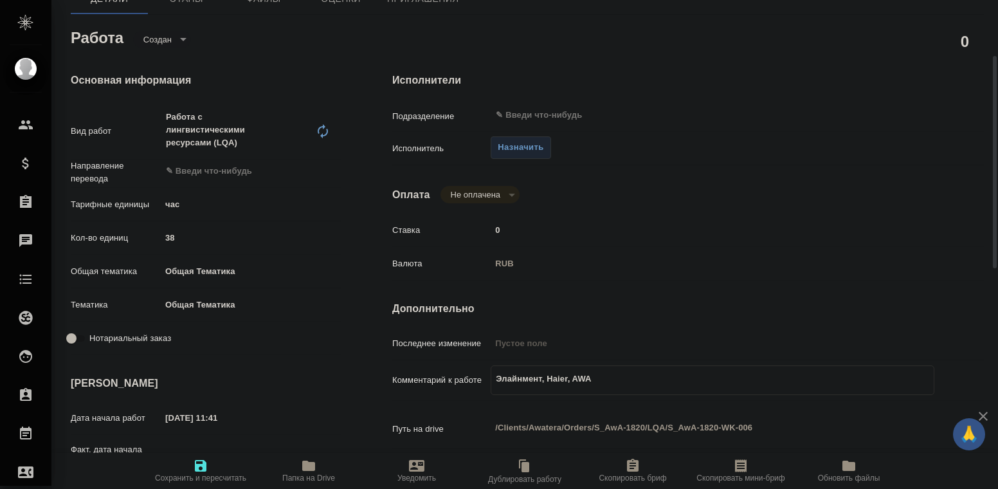
type textarea "x"
type textarea "Элайнмент, Haier, AWAT"
type textarea "x"
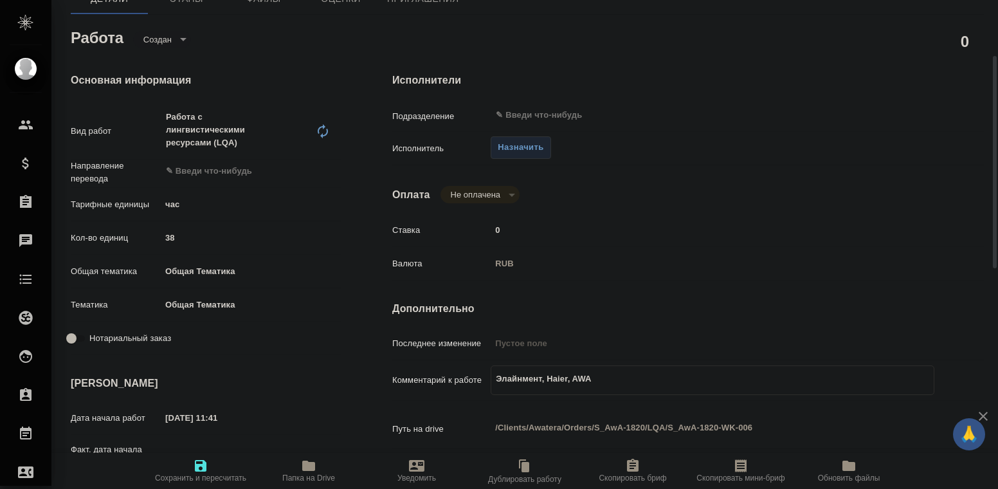
type textarea "x"
type textarea "Элайнмент, Haier, AWATE"
type textarea "x"
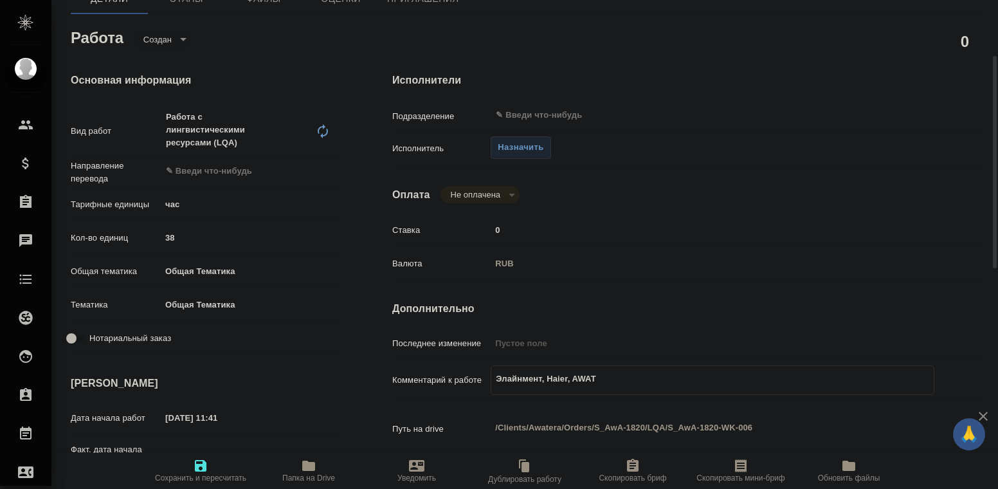
type textarea "x"
type textarea "Элайнмент, Haier, AWATER"
type textarea "x"
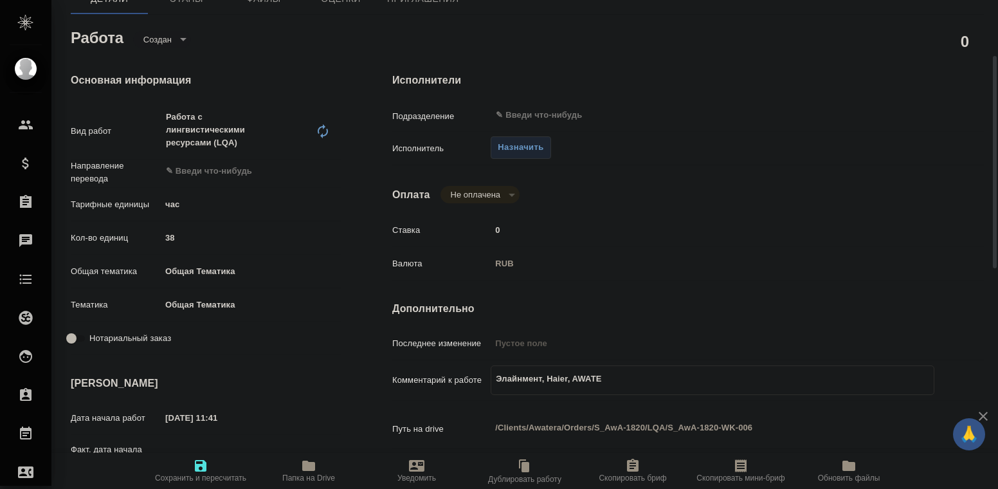
type textarea "x"
type textarea "Элайнмент, Haier, AWATERA"
type textarea "x"
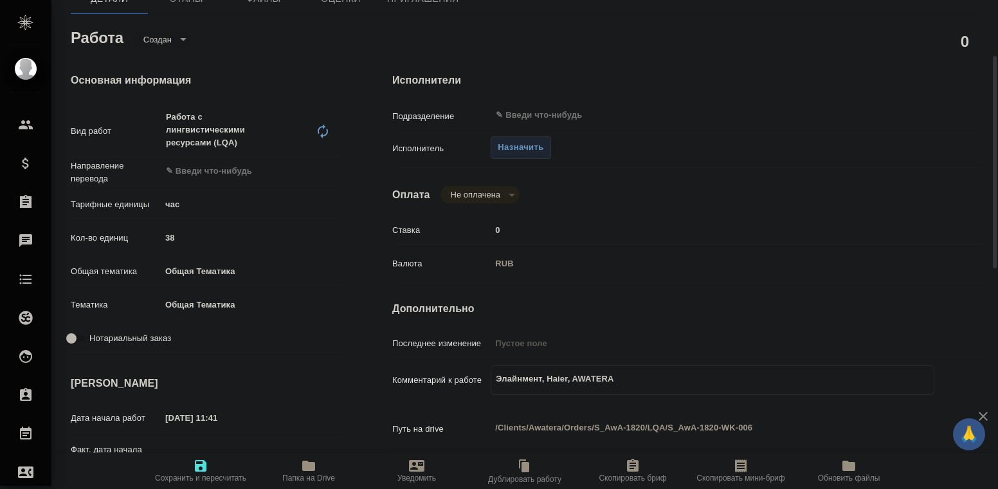
type textarea "Элайнмент, Haier, AWATERA"
type textarea "x"
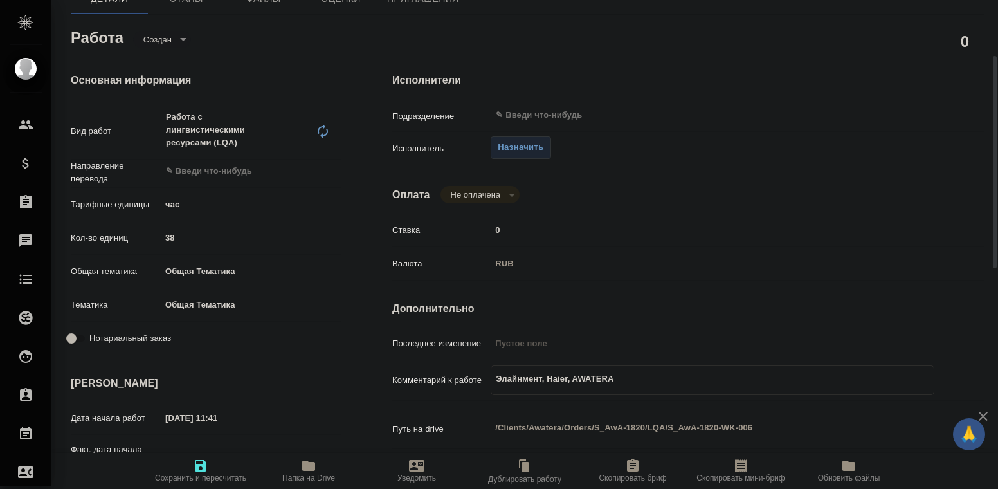
type textarea "x"
type textarea "Элайнмент, Haier, AWATERA T"
type textarea "x"
click at [201, 468] on icon "button" at bounding box center [200, 465] width 15 height 15
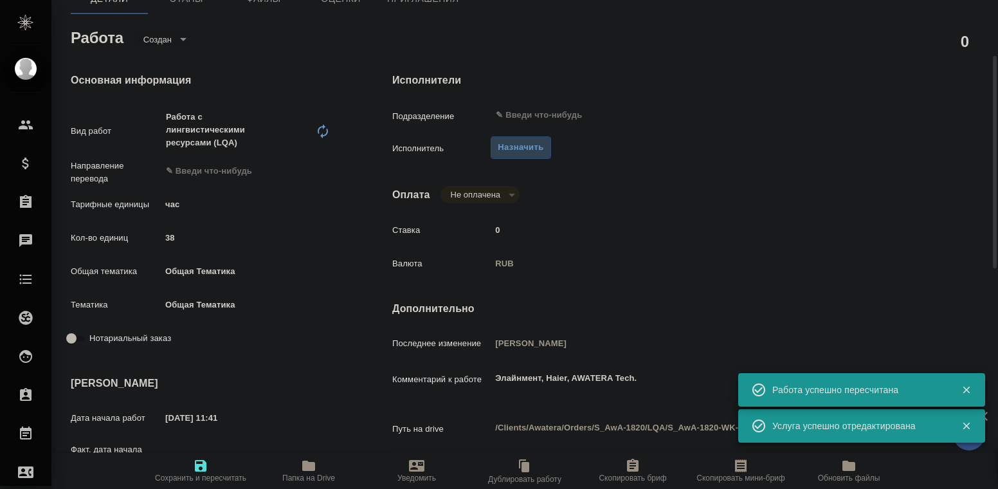
click at [533, 151] on span "Назначить" at bounding box center [521, 147] width 46 height 15
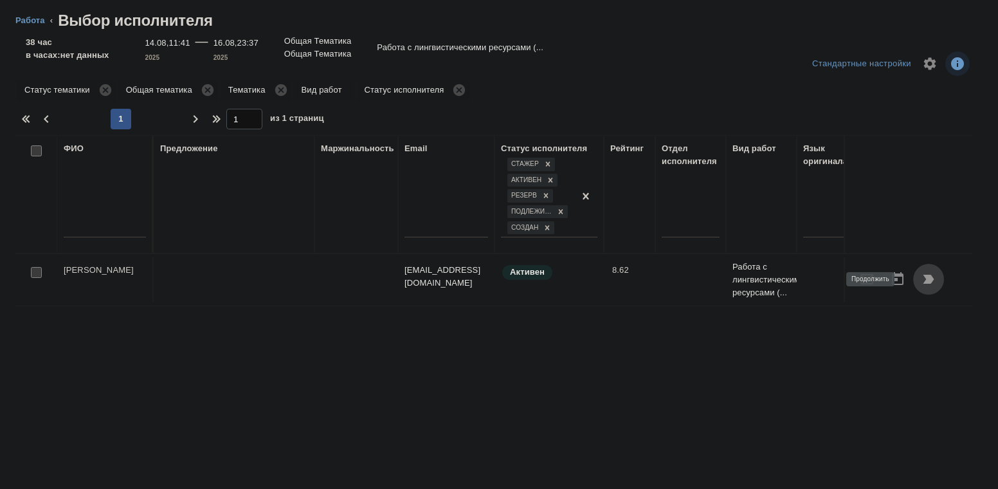
click at [921, 273] on icon "button" at bounding box center [928, 278] width 15 height 15
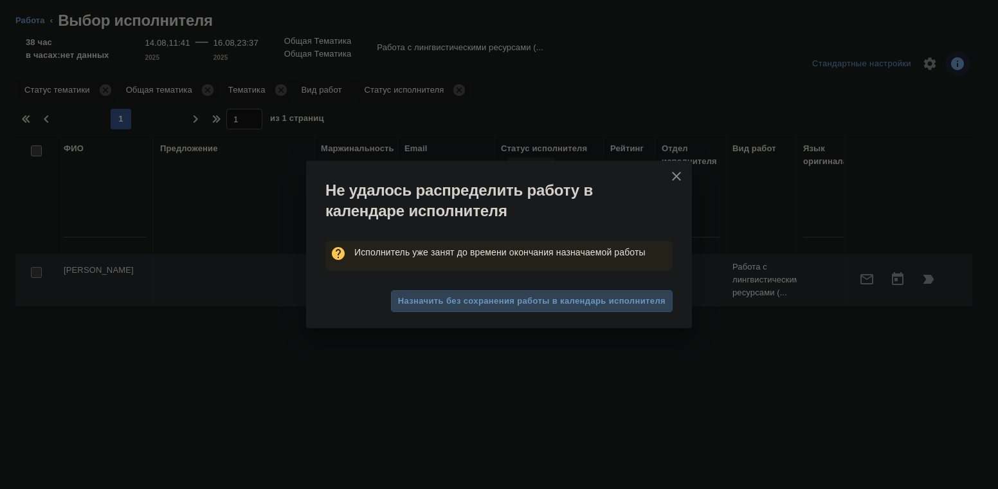
click at [535, 298] on span "Назначить без сохранения работы в календарь исполнителя" at bounding box center [532, 301] width 268 height 15
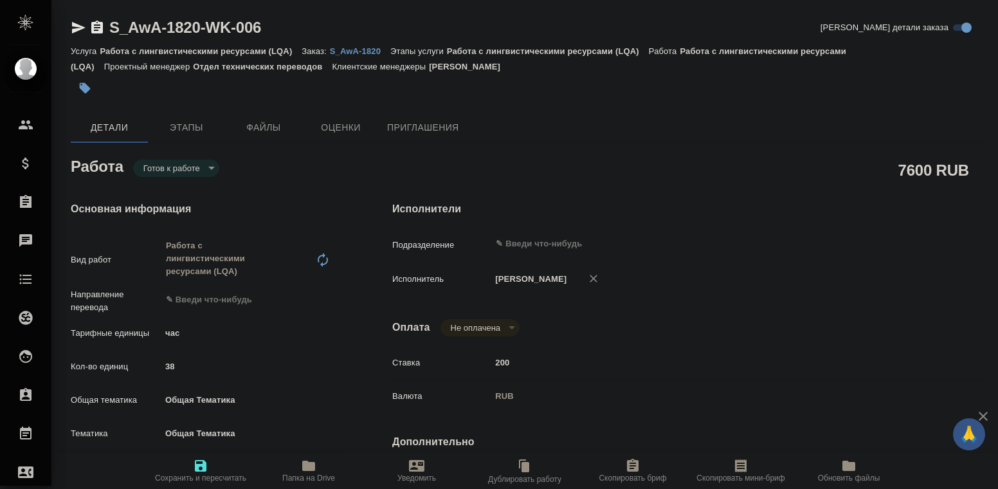
type textarea "x"
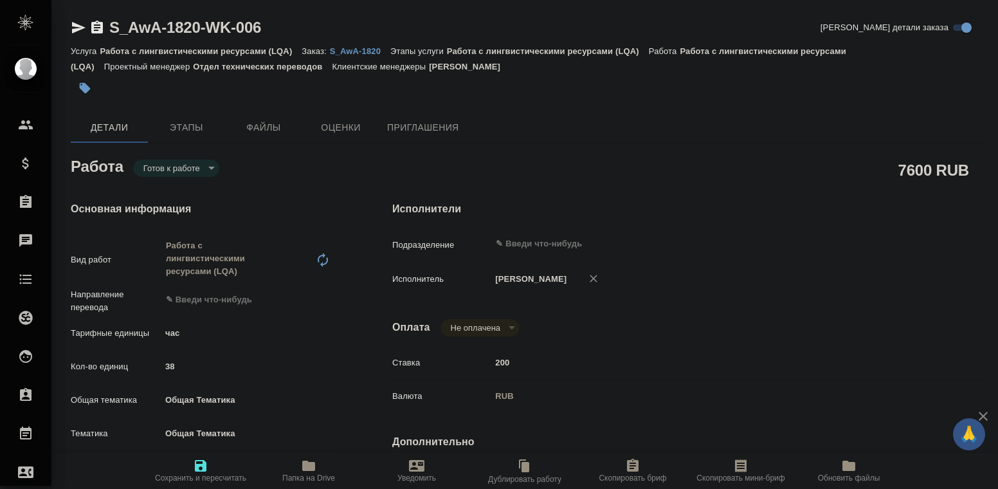
click at [208, 171] on body "🙏 .cls-1 fill:#fff; AWATERA [PERSON_NAME] Клиенты Спецификации Заказы 0 Чаты To…" at bounding box center [499, 244] width 998 height 489
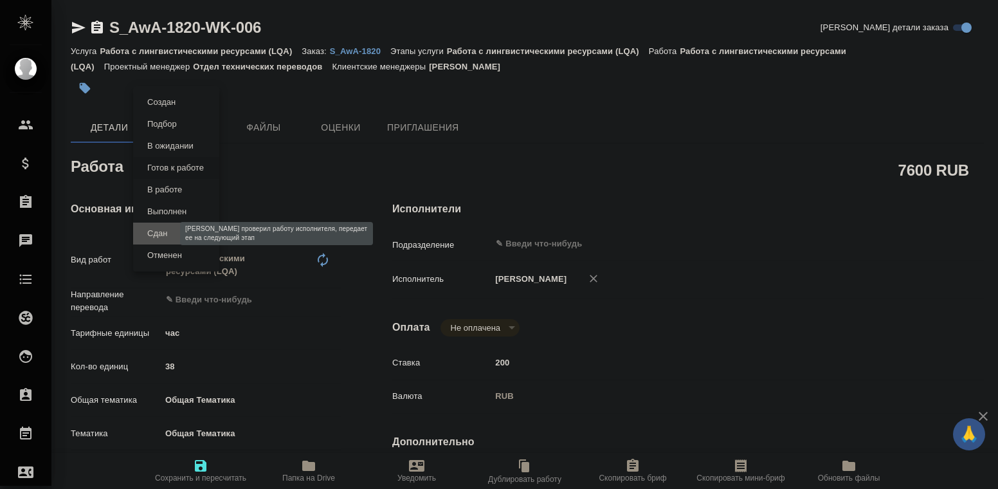
click at [168, 229] on button "Сдан" at bounding box center [157, 233] width 28 height 14
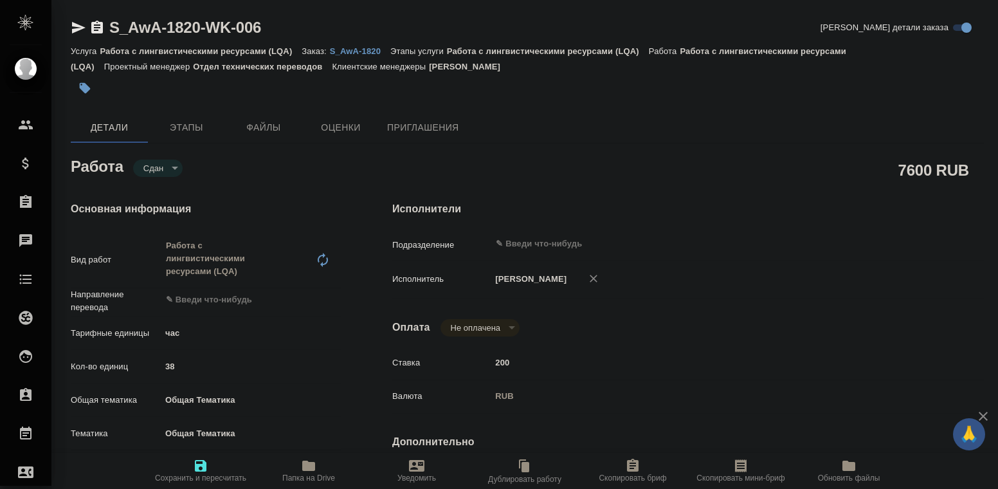
type textarea "x"
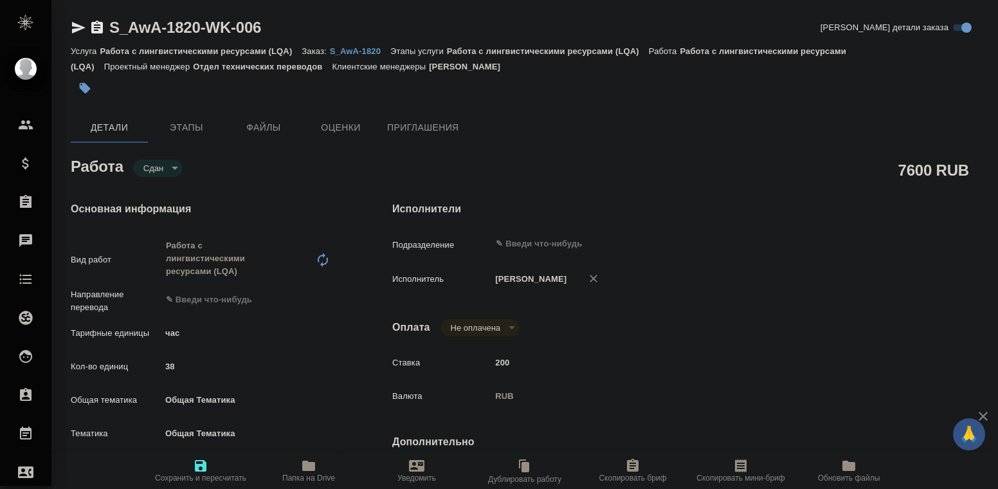
type textarea "x"
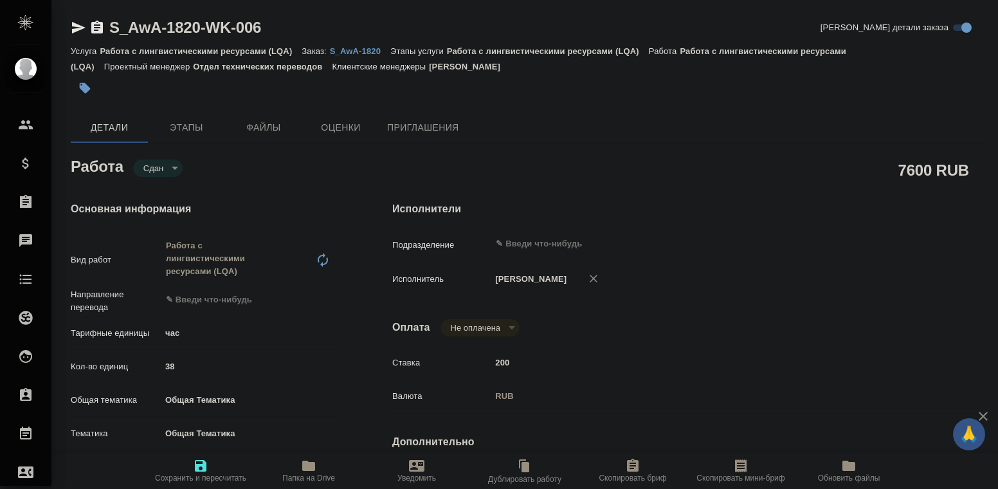
type textarea "x"
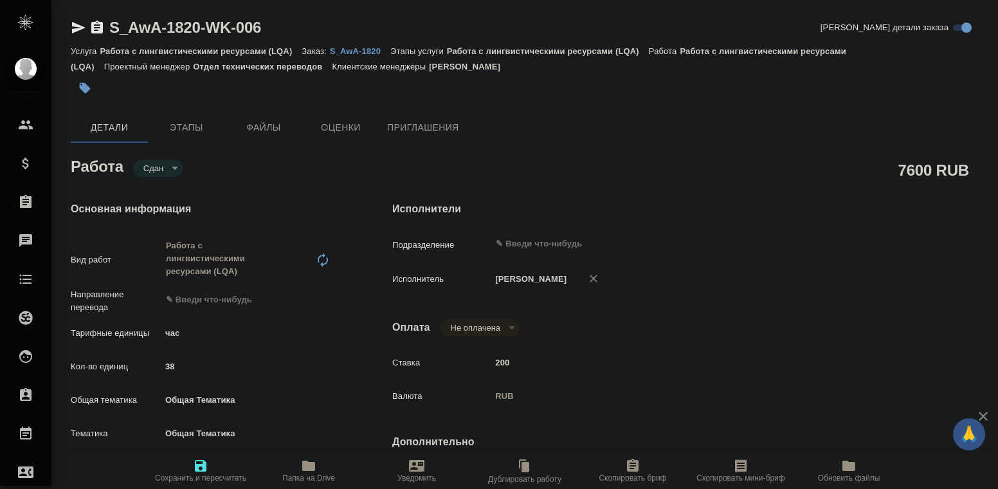
type textarea "x"
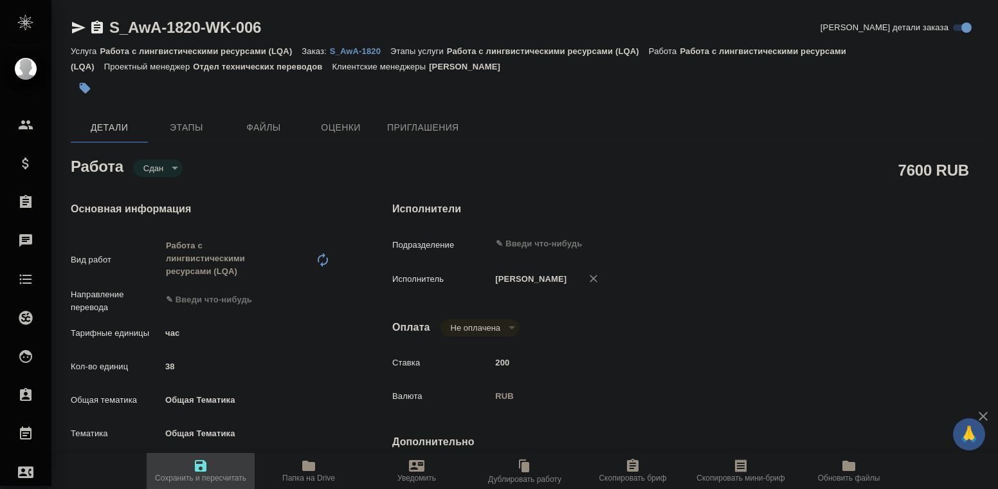
click at [199, 470] on icon "button" at bounding box center [201, 466] width 12 height 12
type textarea "x"
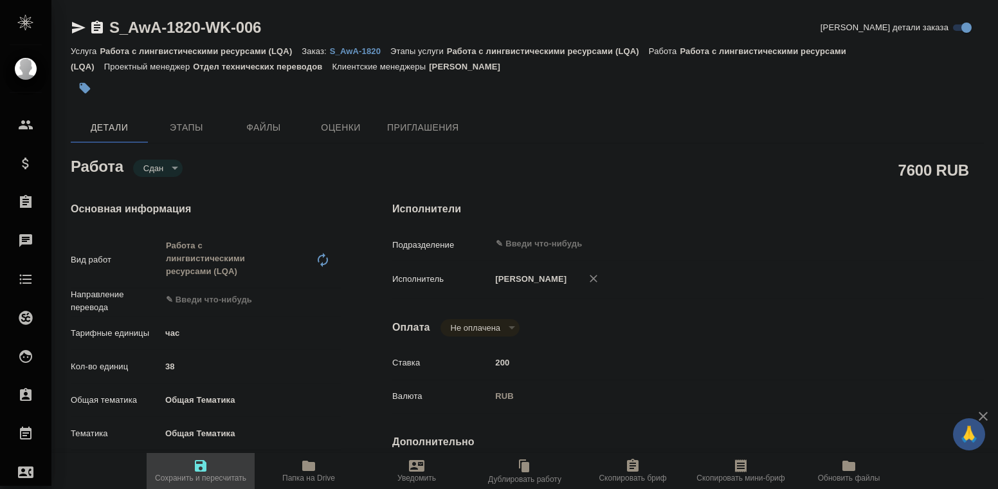
type textarea "x"
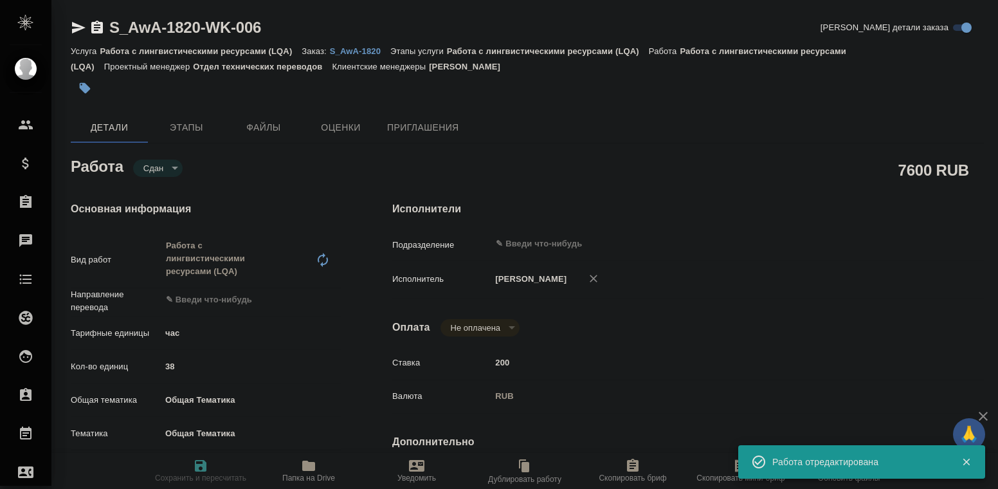
type textarea "x"
